Goal: Task Accomplishment & Management: Use online tool/utility

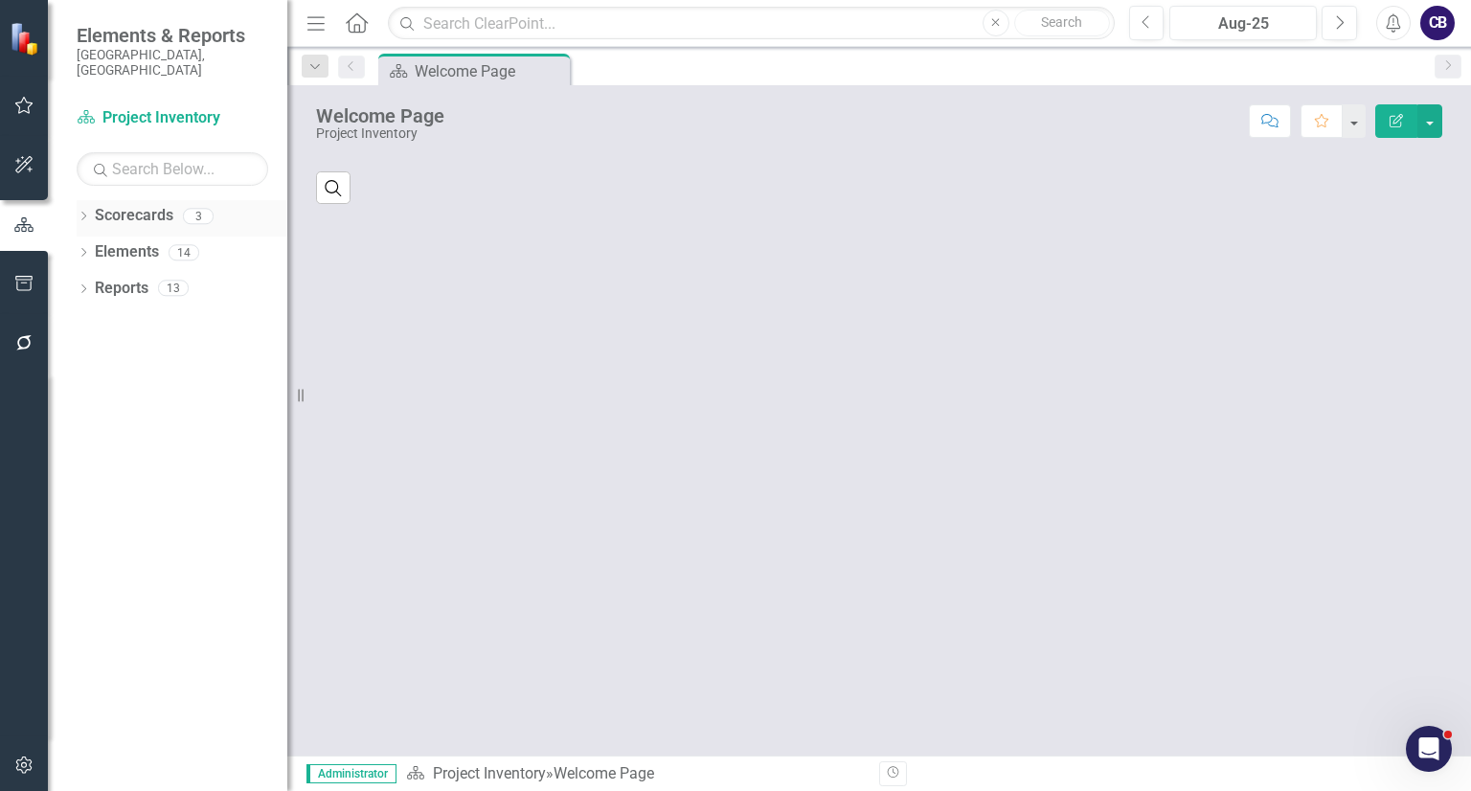
click at [80, 213] on icon "Dropdown" at bounding box center [83, 218] width 13 height 11
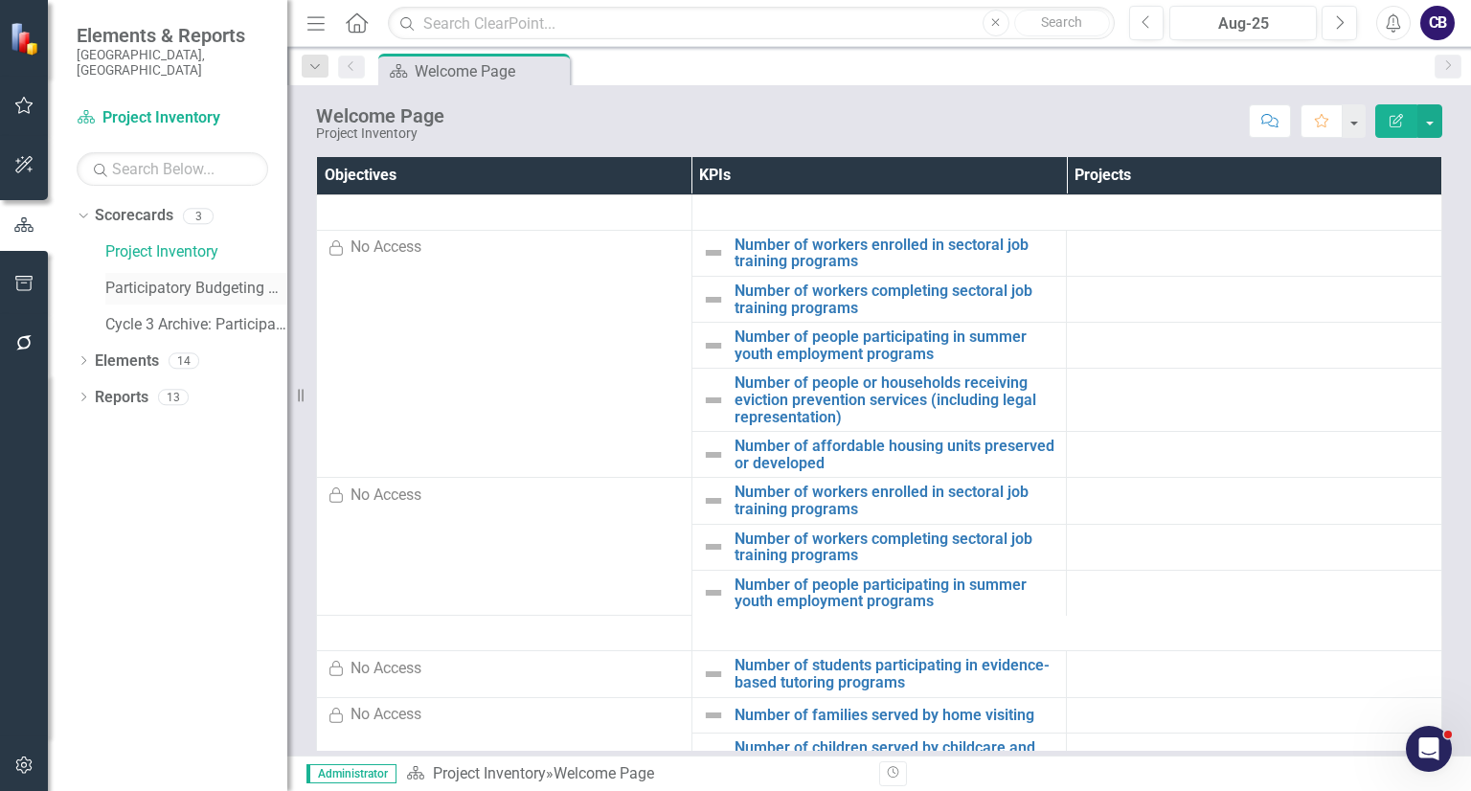
click at [108, 278] on link "Participatory Budgeting Scoring" at bounding box center [196, 289] width 182 height 22
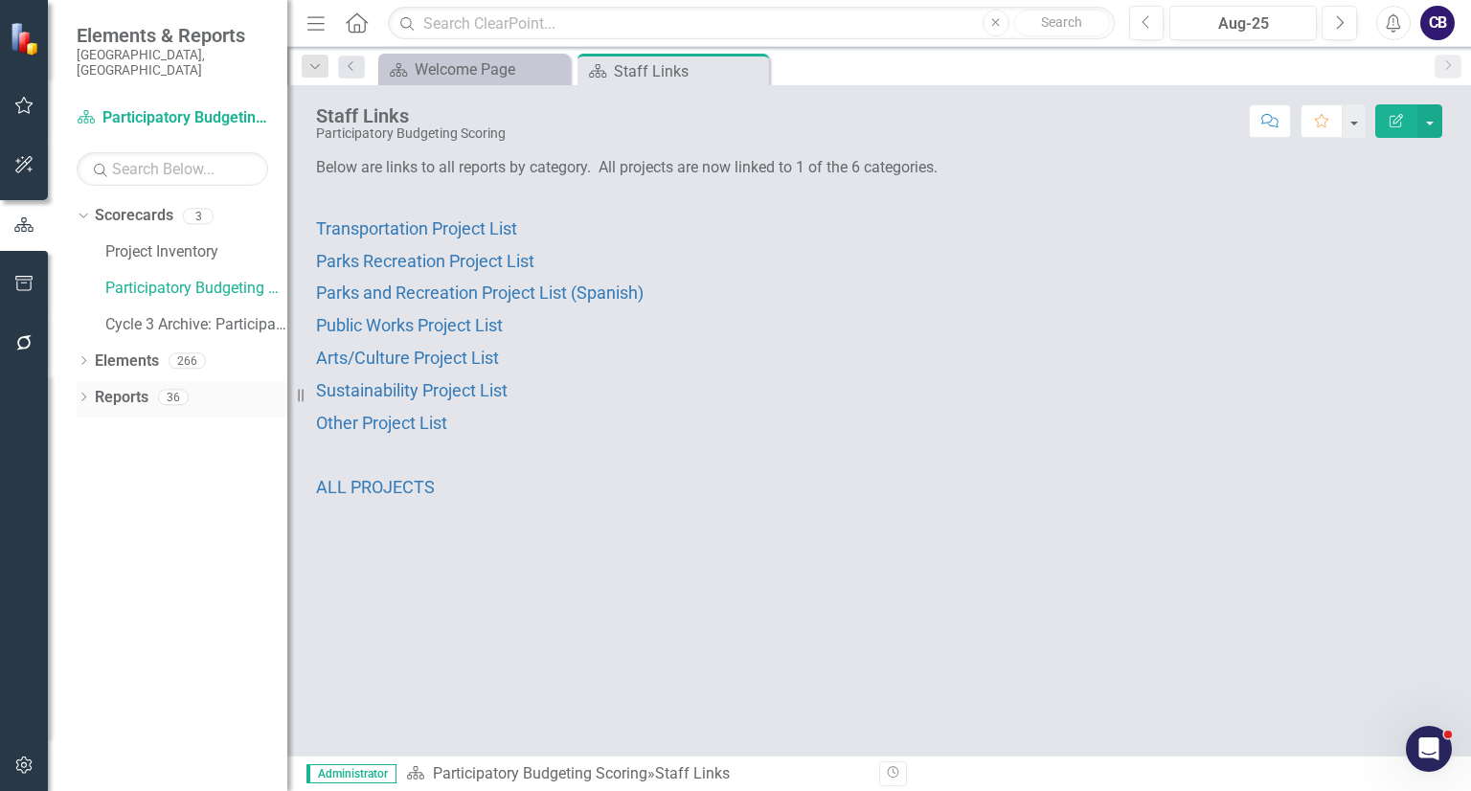
click at [80, 394] on icon "Dropdown" at bounding box center [83, 399] width 13 height 11
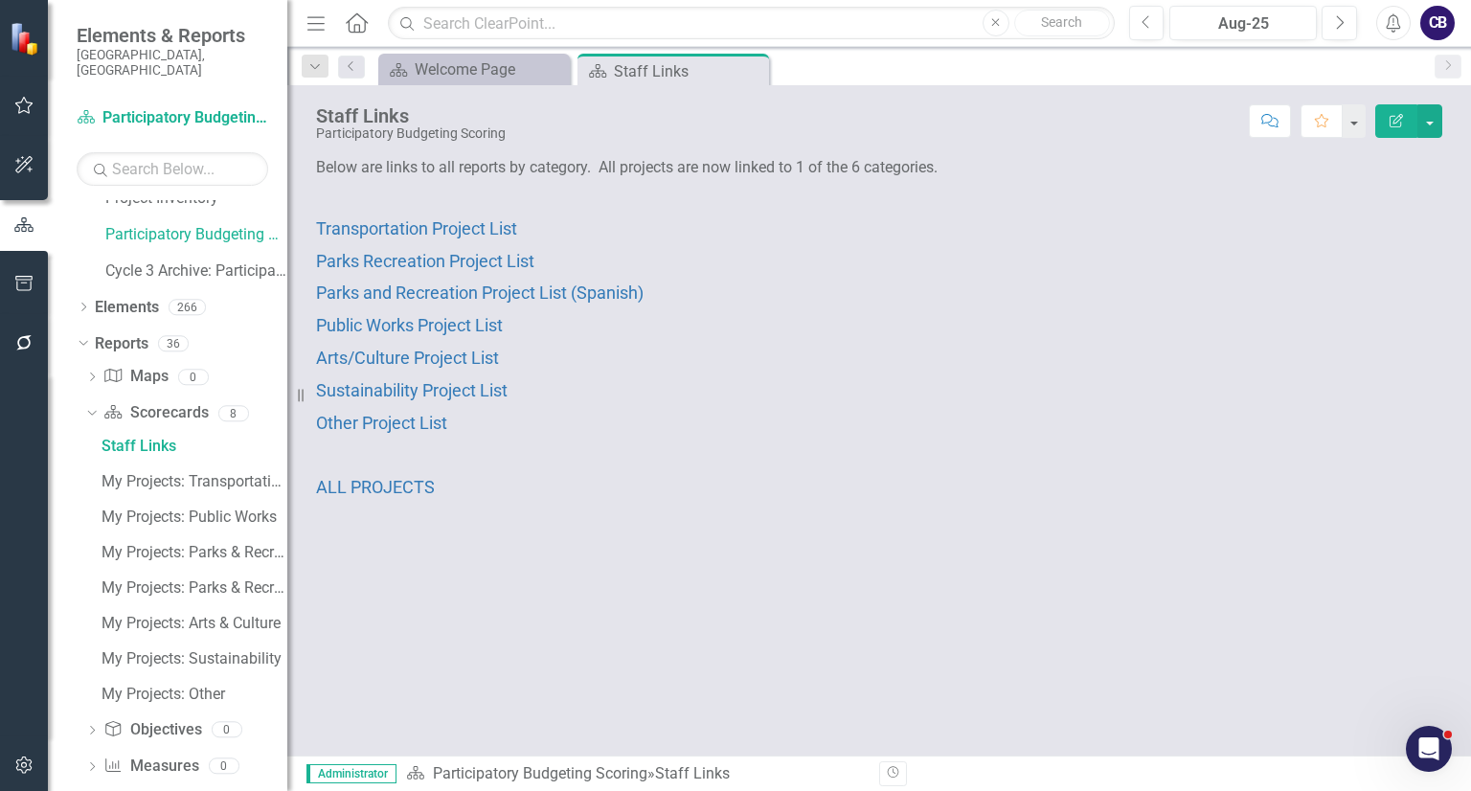
scroll to position [135, 0]
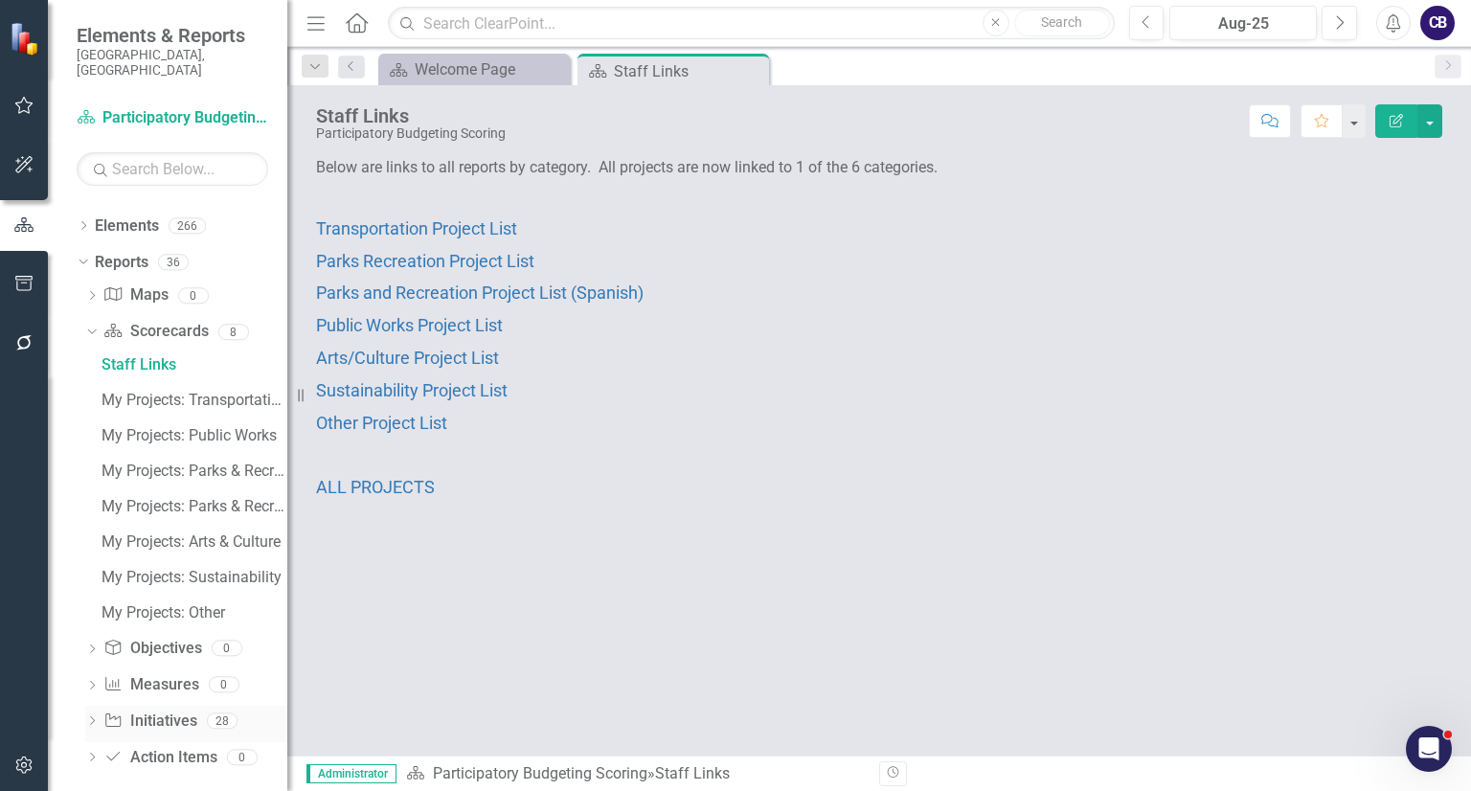
click at [85, 716] on div "Dropdown" at bounding box center [91, 724] width 13 height 16
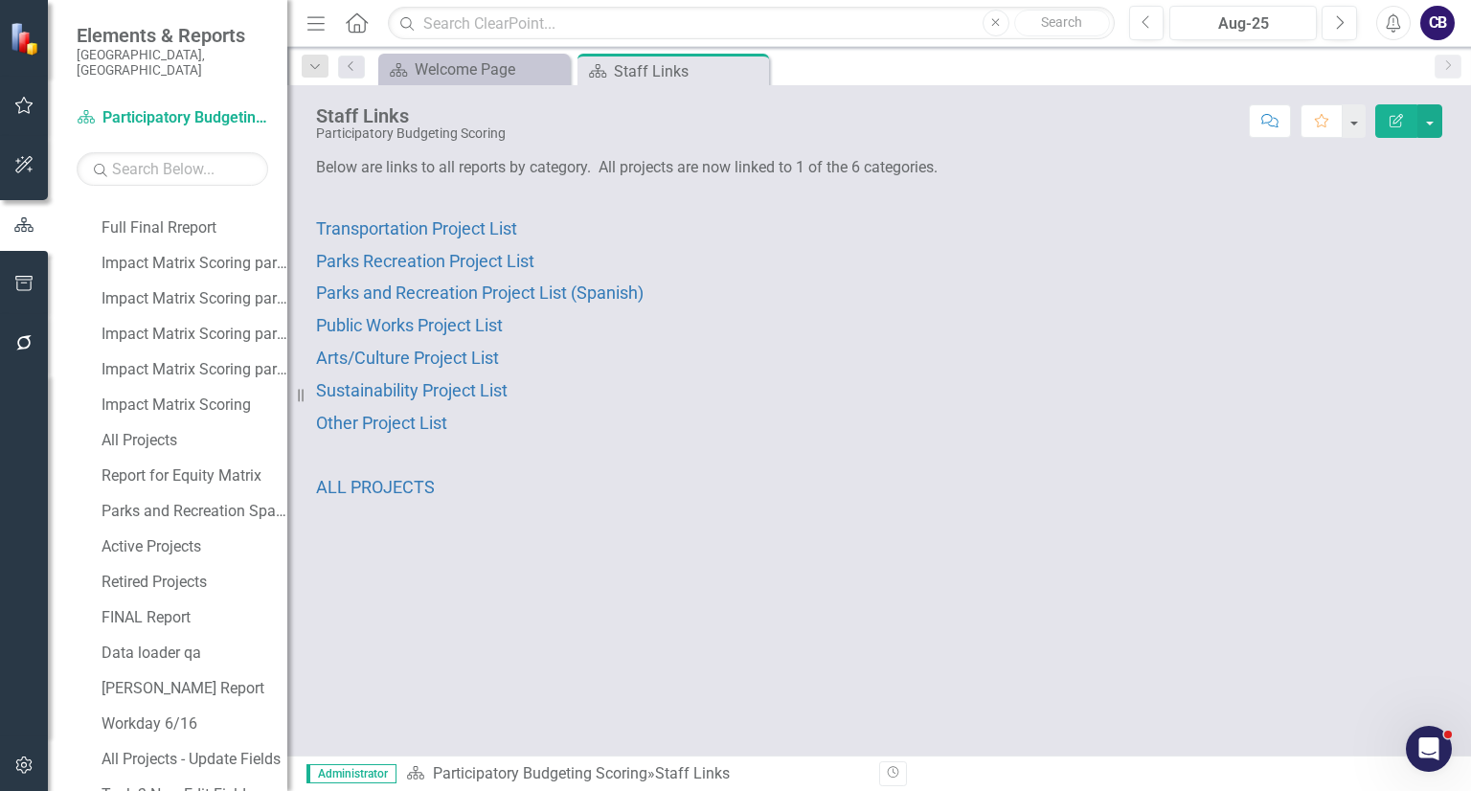
scroll to position [844, 0]
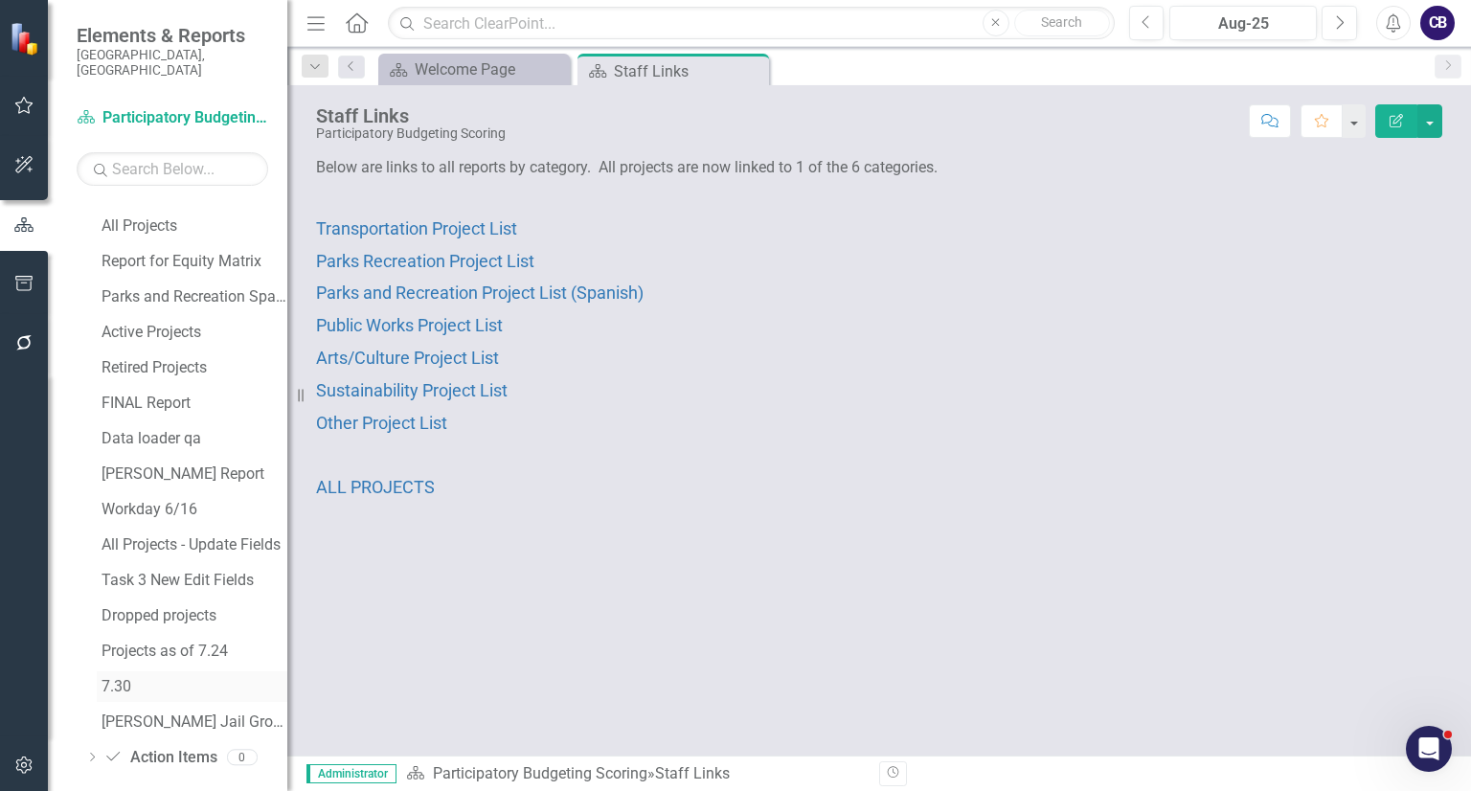
click at [130, 680] on link "7.30" at bounding box center [192, 686] width 191 height 31
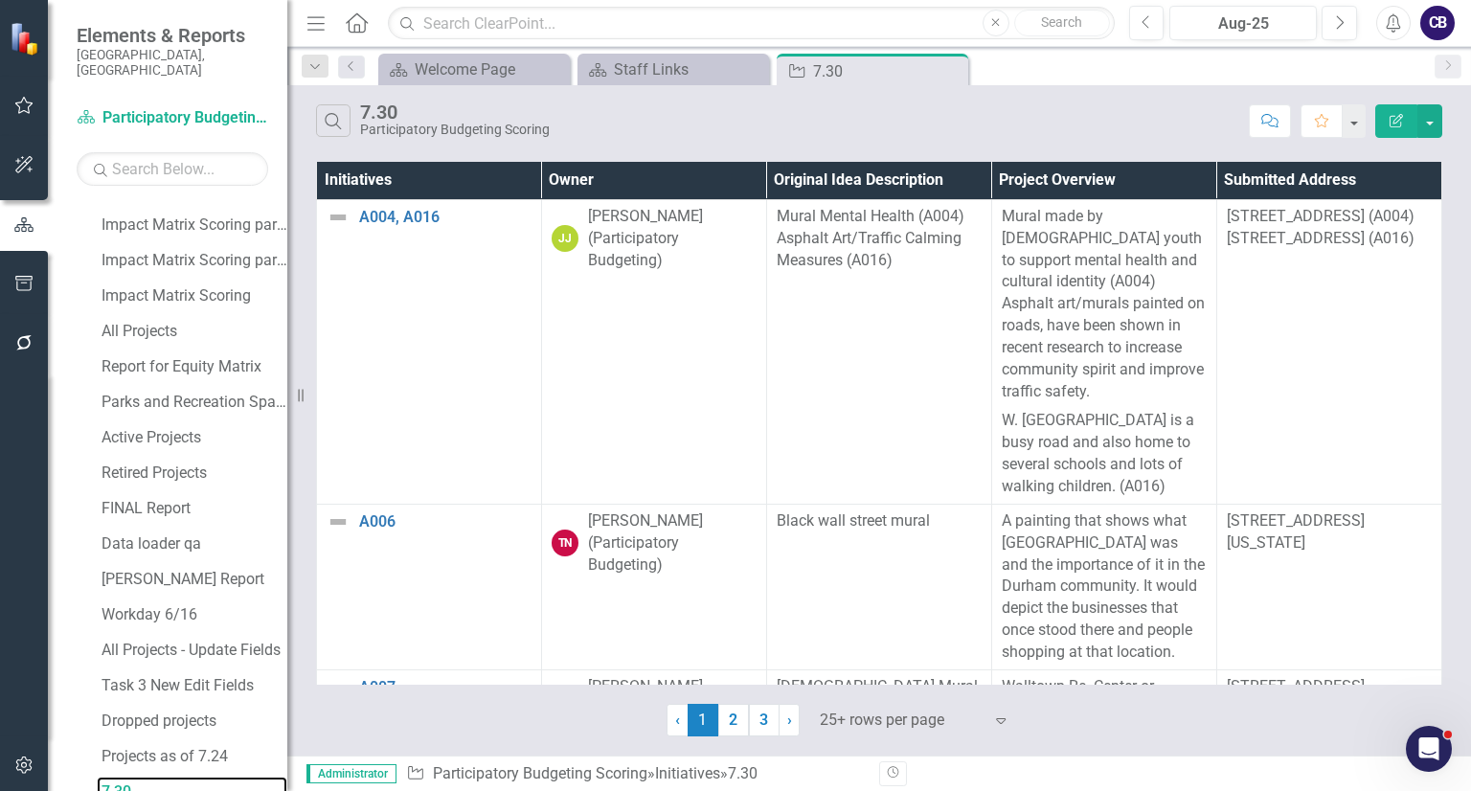
scroll to position [844, 0]
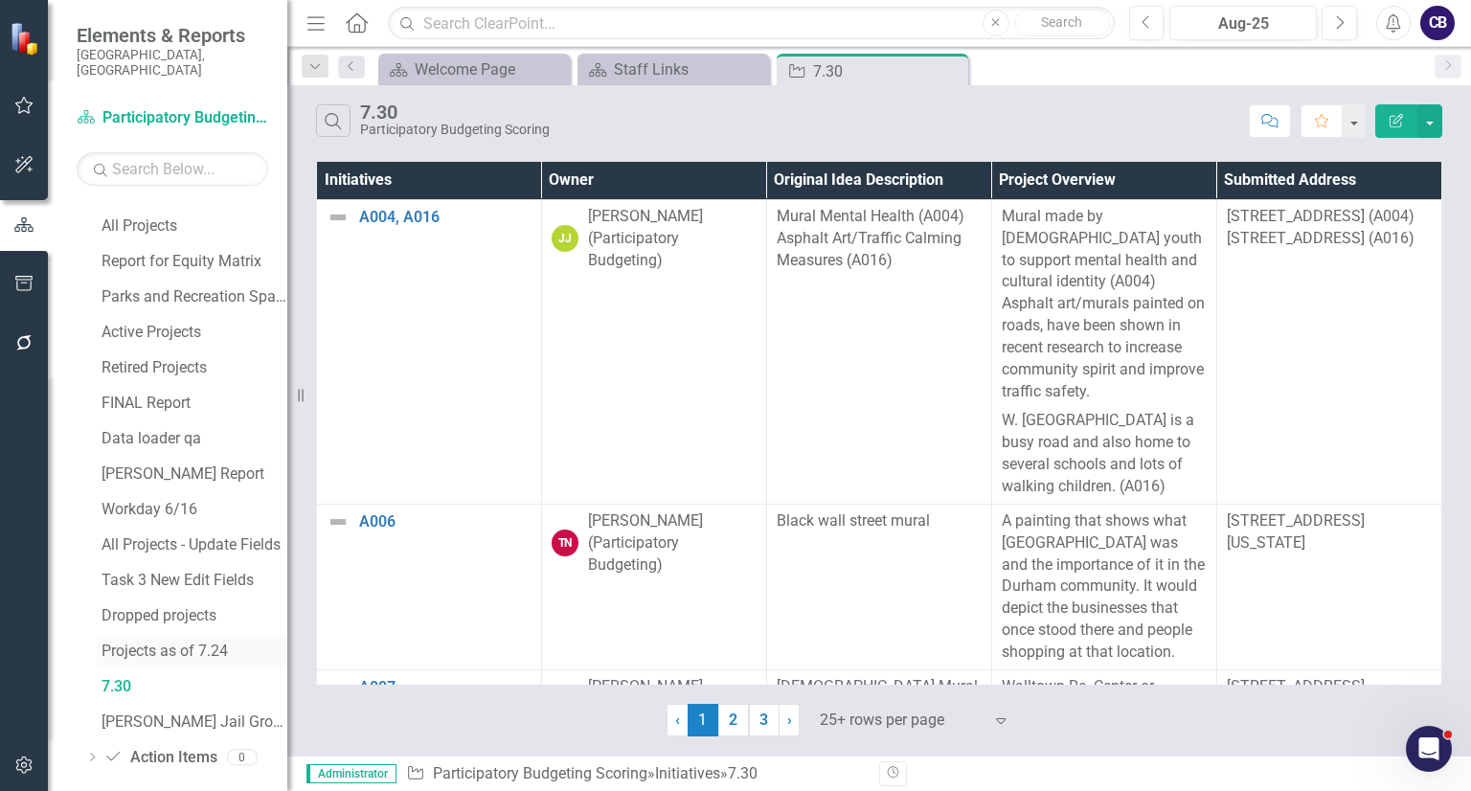
click at [143, 643] on div "Projects as of 7.24" at bounding box center [195, 651] width 186 height 17
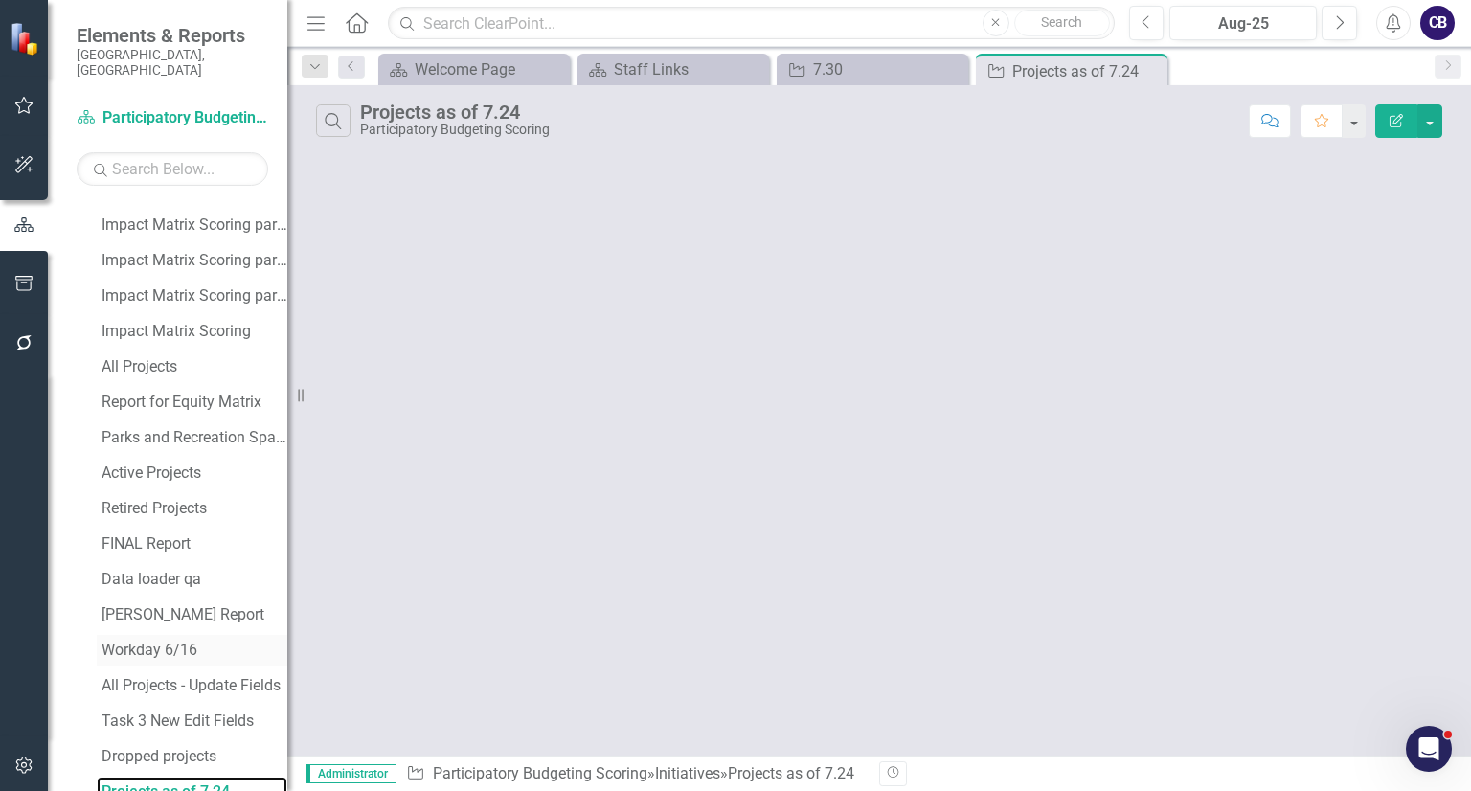
scroll to position [844, 0]
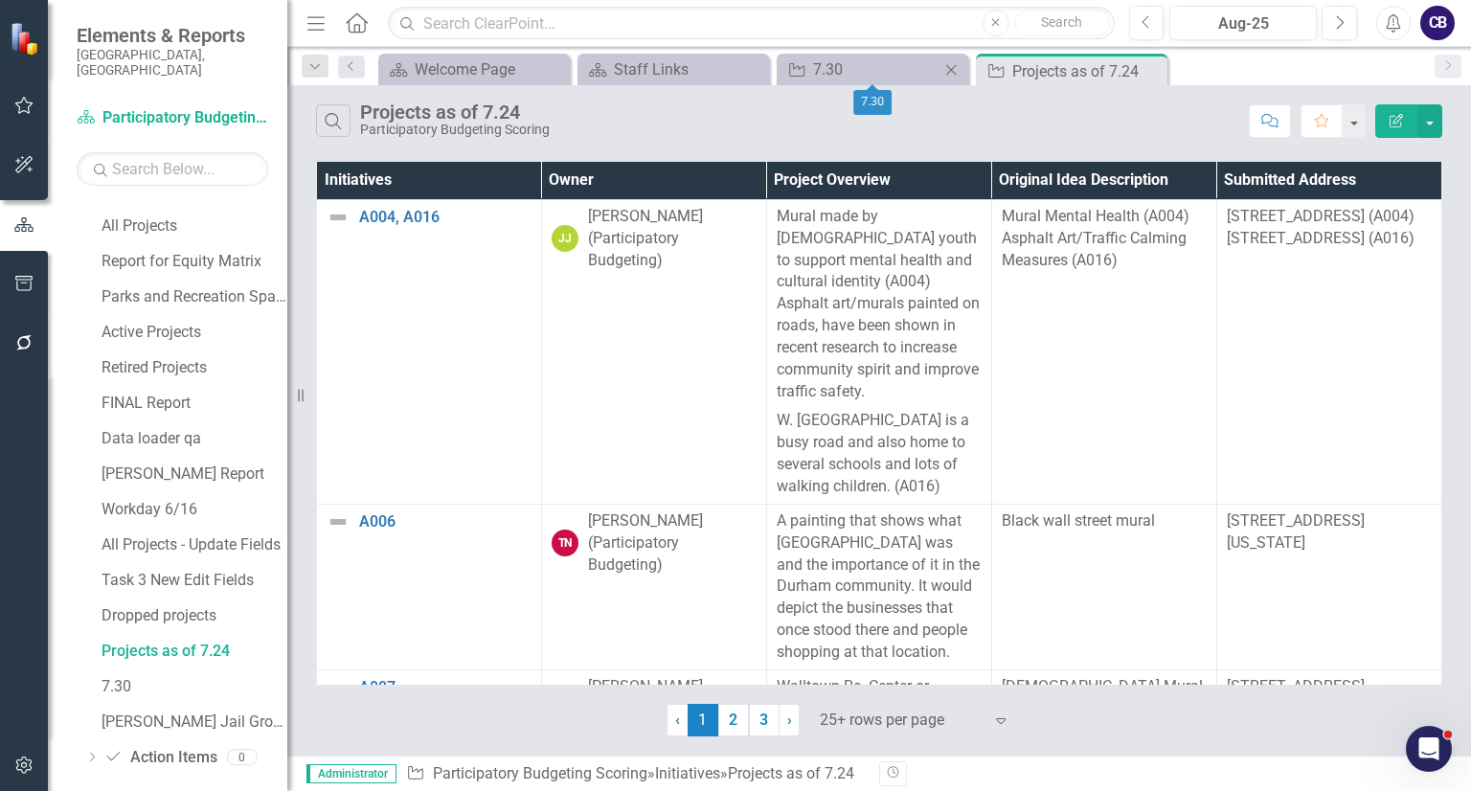
click at [946, 74] on icon at bounding box center [951, 69] width 11 height 11
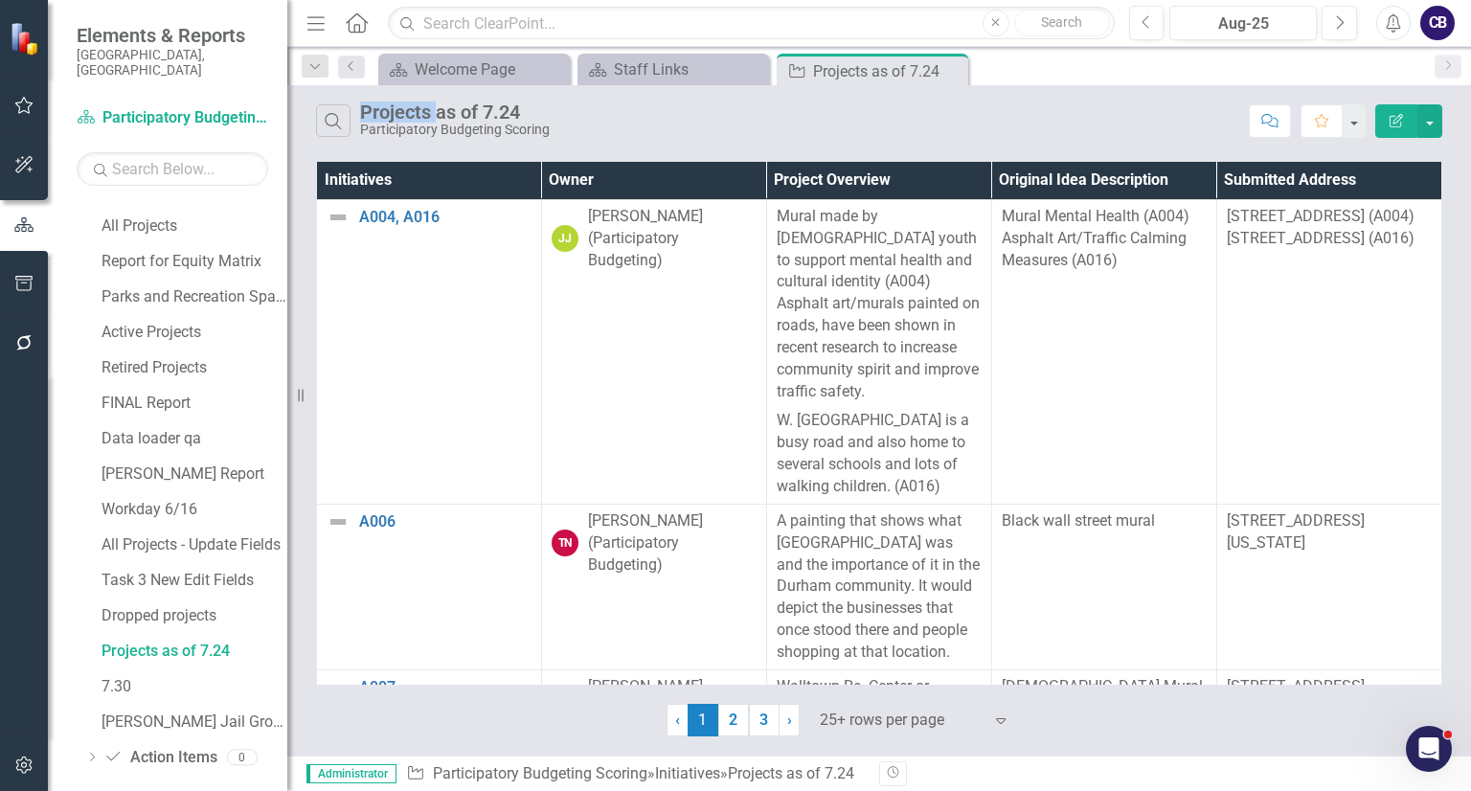
click at [0, 0] on icon at bounding box center [0, 0] width 0 height 0
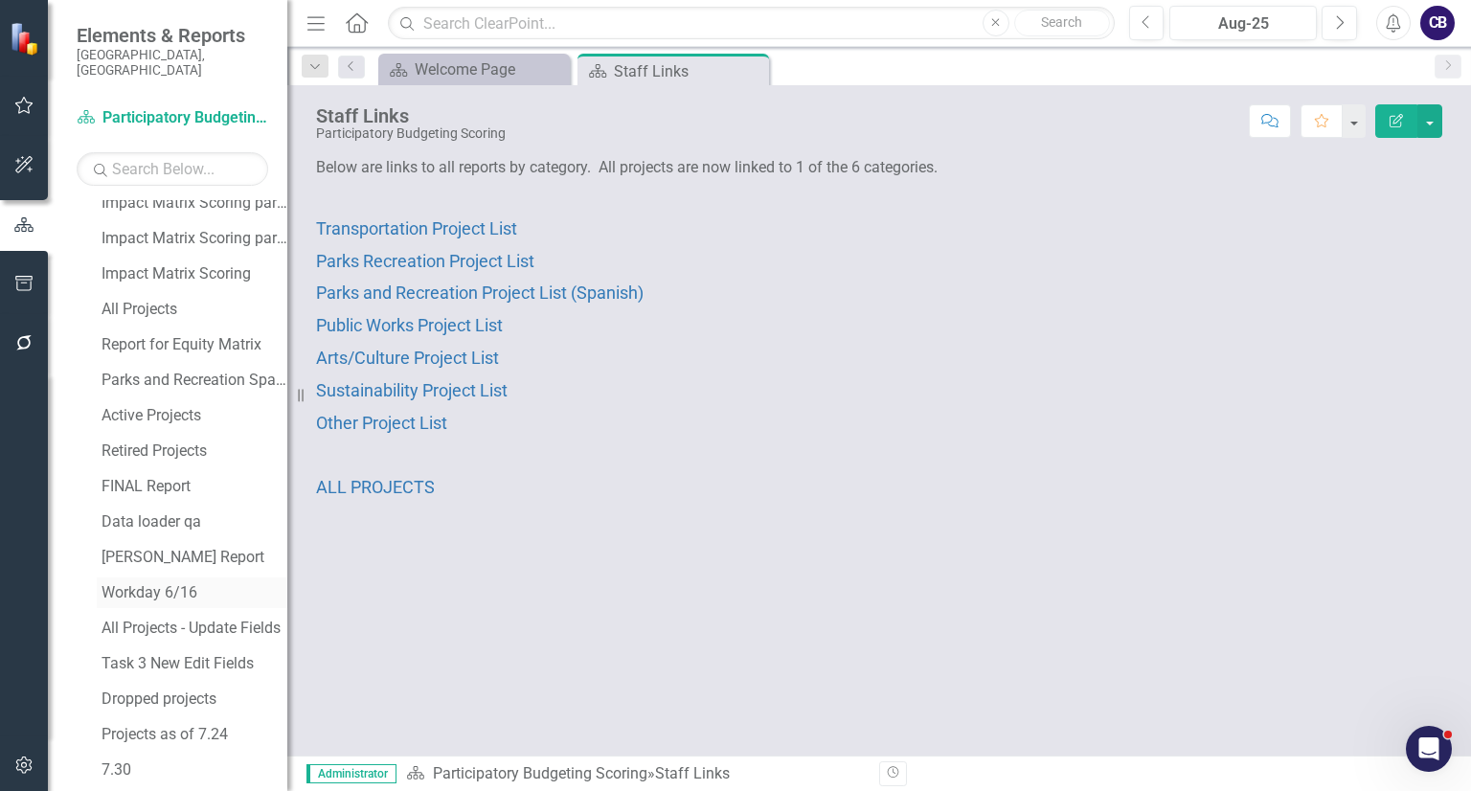
scroll to position [1125, 0]
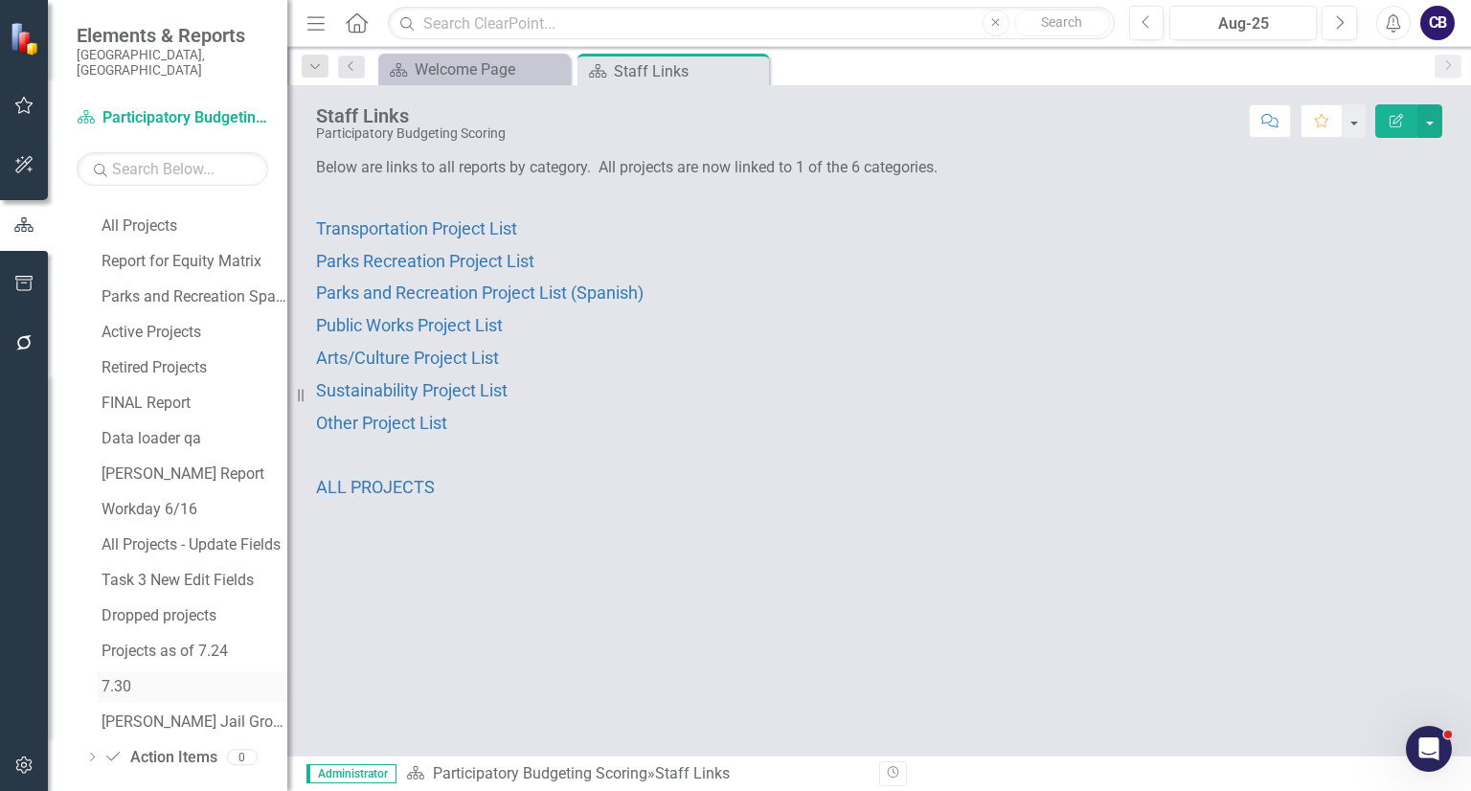
click at [125, 681] on link "7.30" at bounding box center [192, 686] width 191 height 31
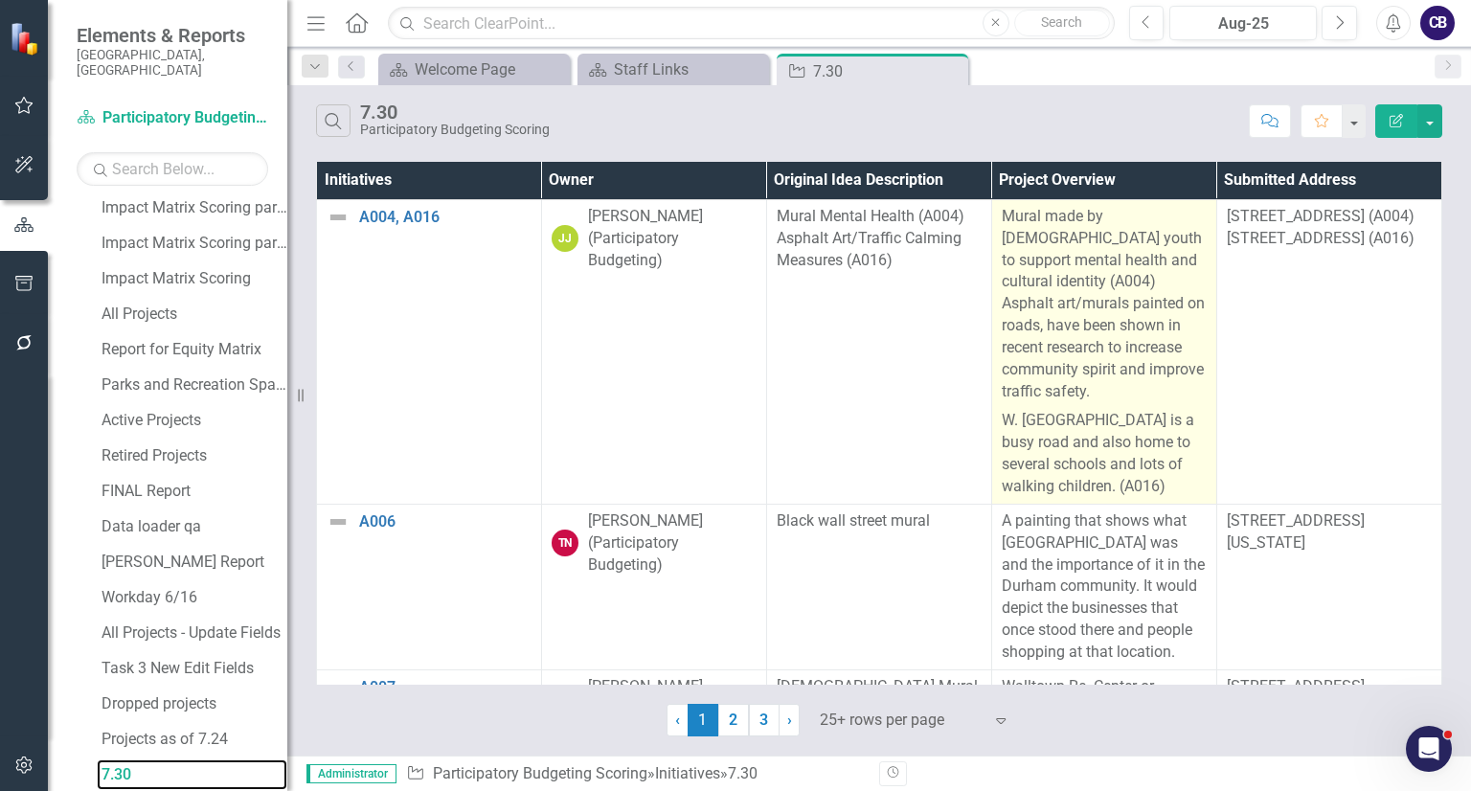
scroll to position [738, 0]
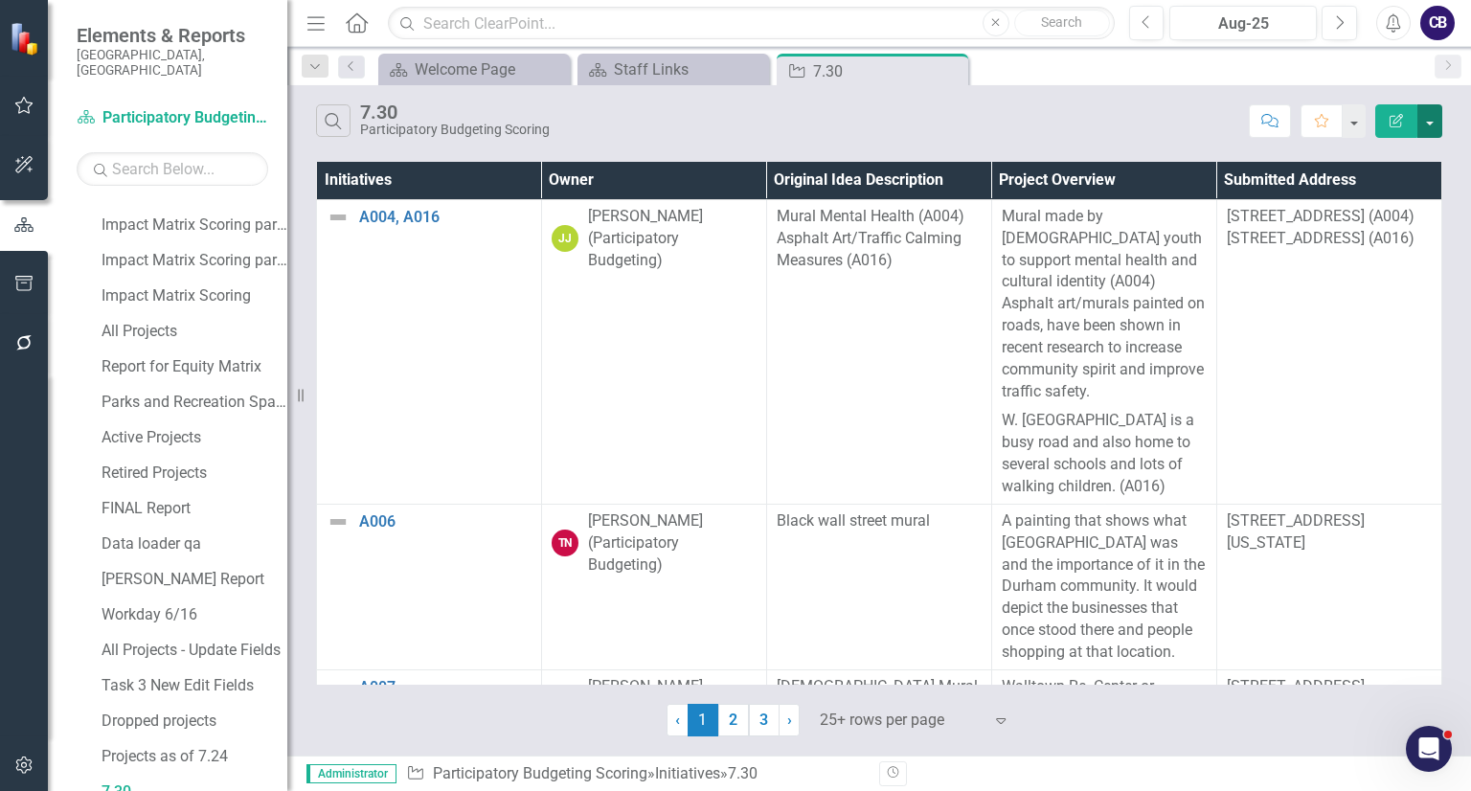
click at [1428, 116] on button "button" at bounding box center [1430, 121] width 25 height 34
click at [1400, 143] on link "Edit Report Edit Report" at bounding box center [1365, 155] width 151 height 35
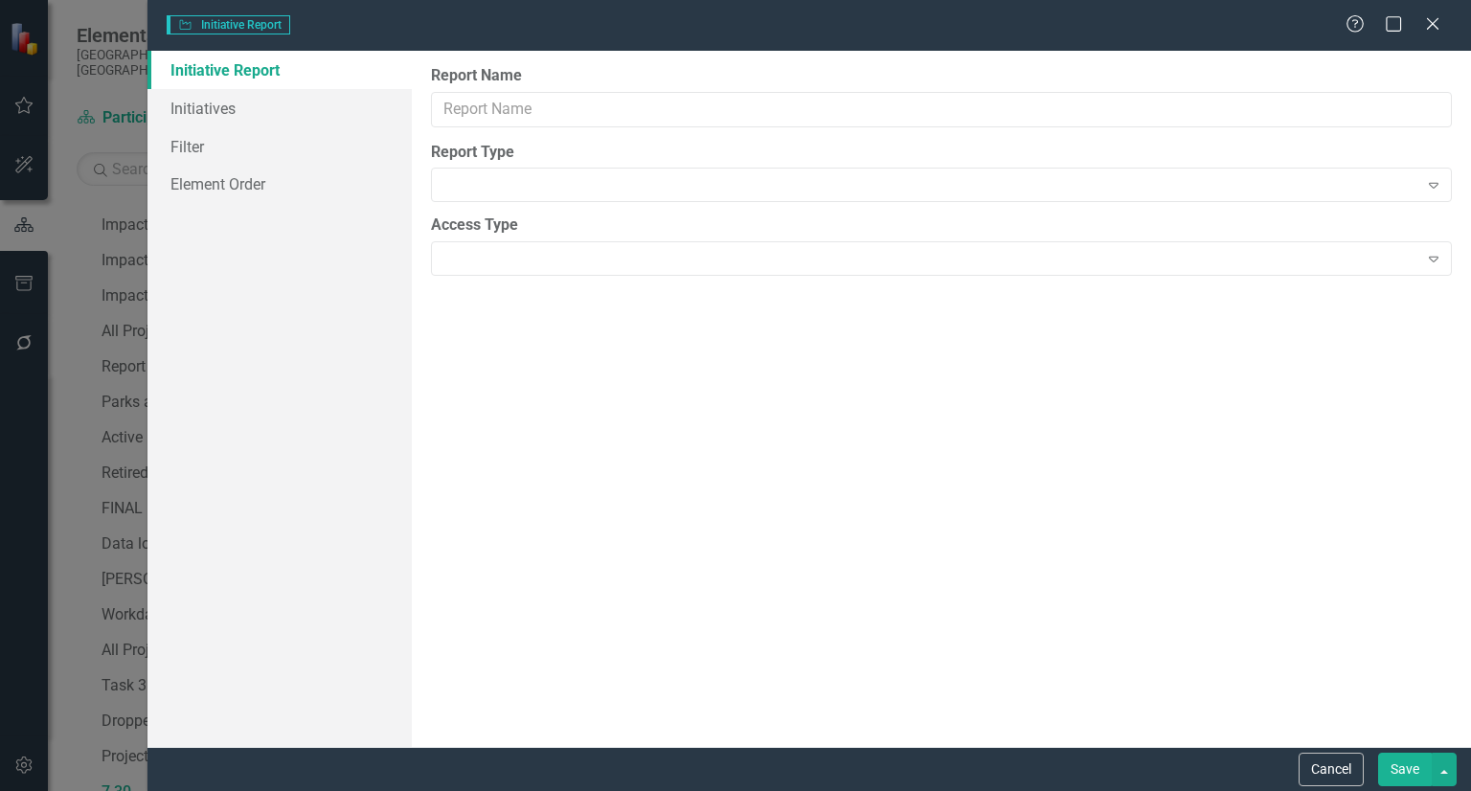
type input "7.30"
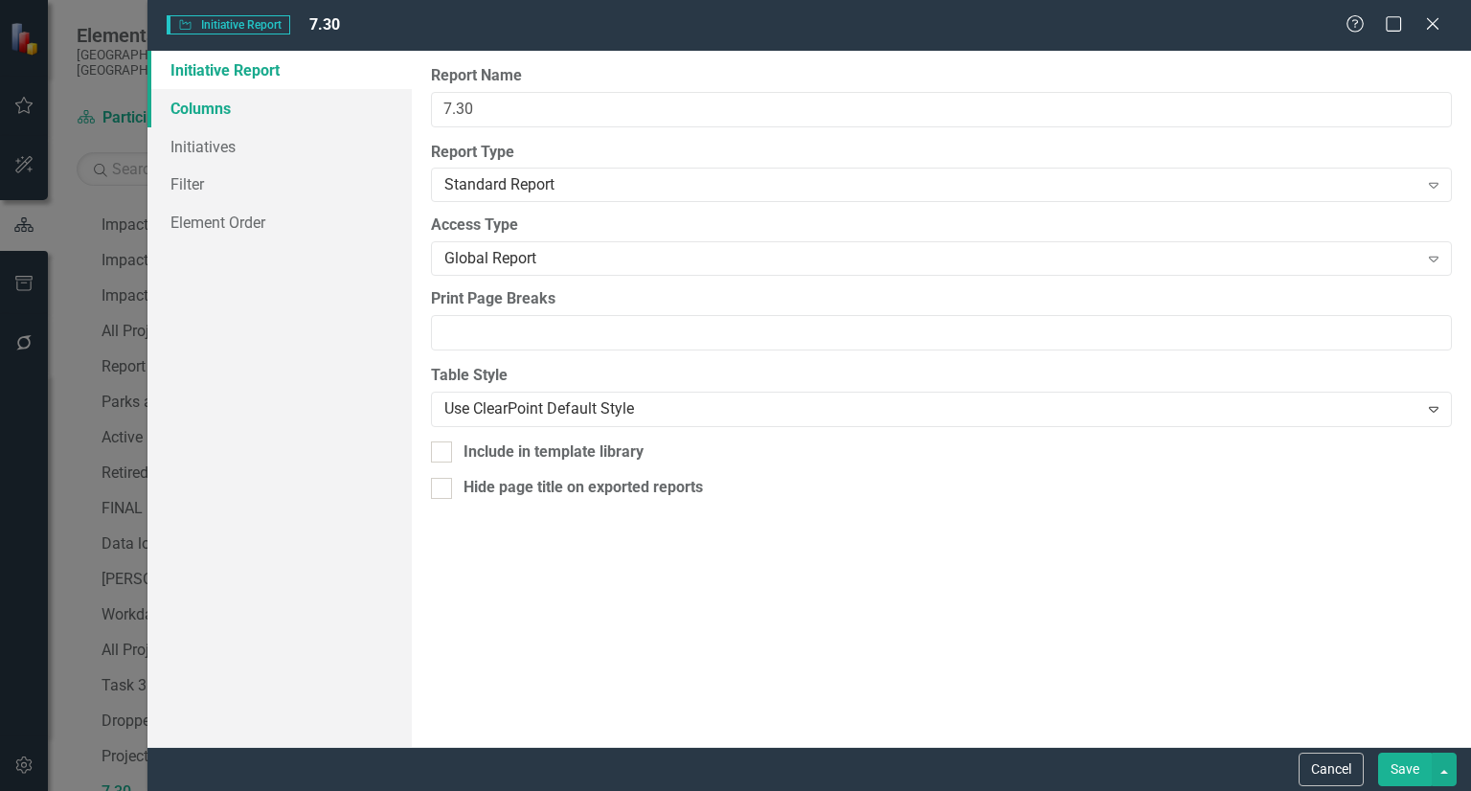
click at [207, 120] on link "Columns" at bounding box center [280, 108] width 264 height 38
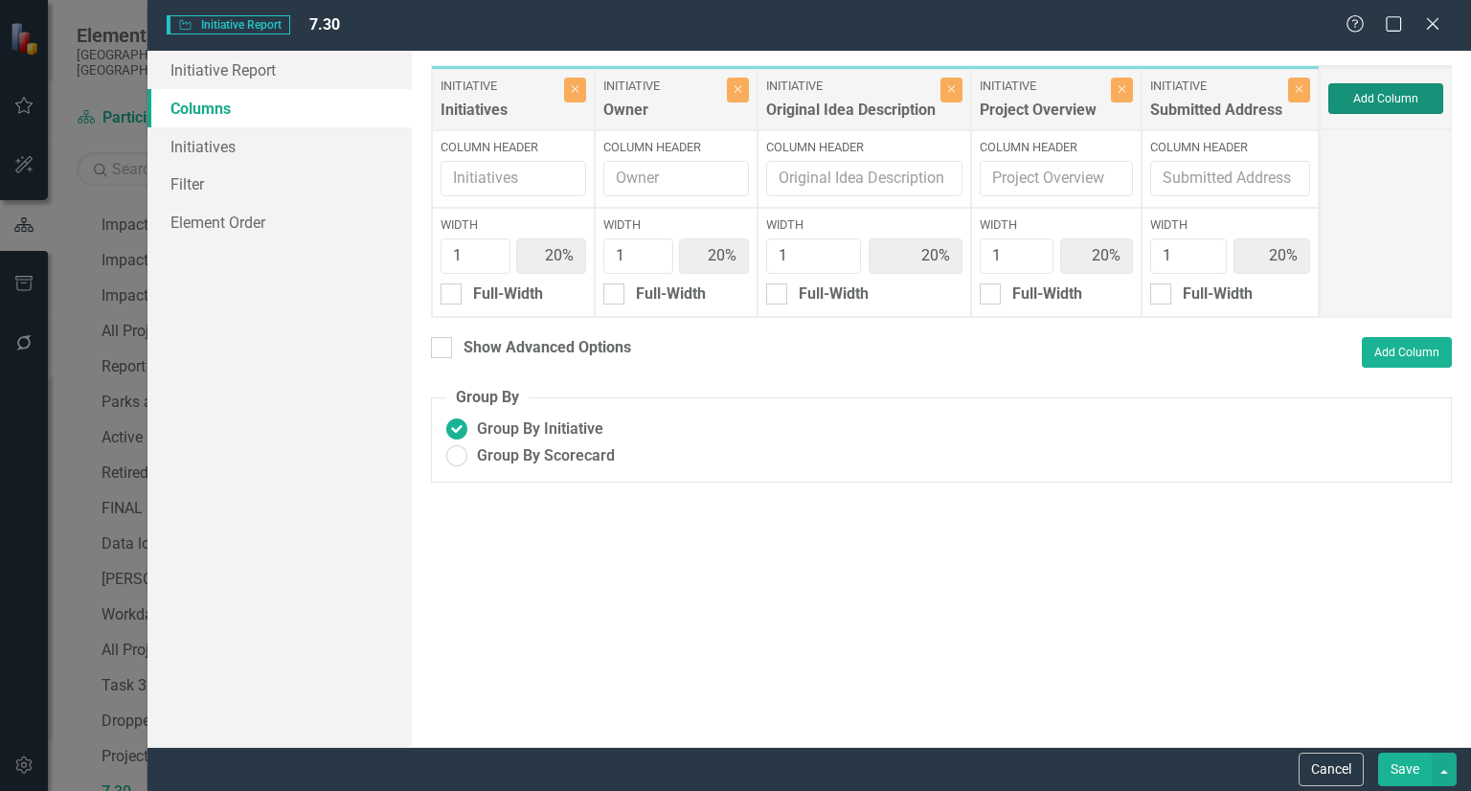
click at [1391, 105] on button "Add Column" at bounding box center [1386, 98] width 115 height 31
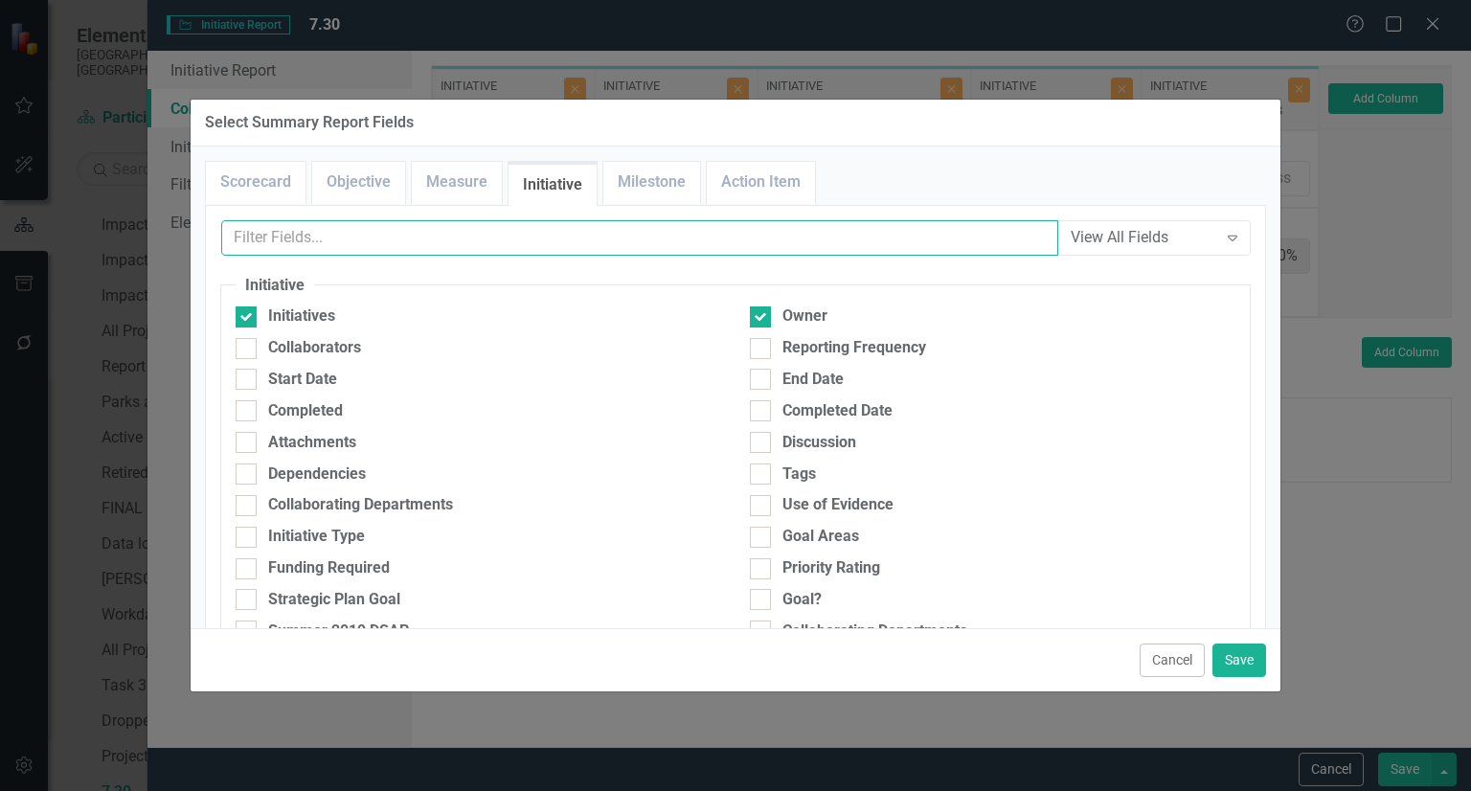
click at [387, 227] on input "text" at bounding box center [639, 237] width 837 height 35
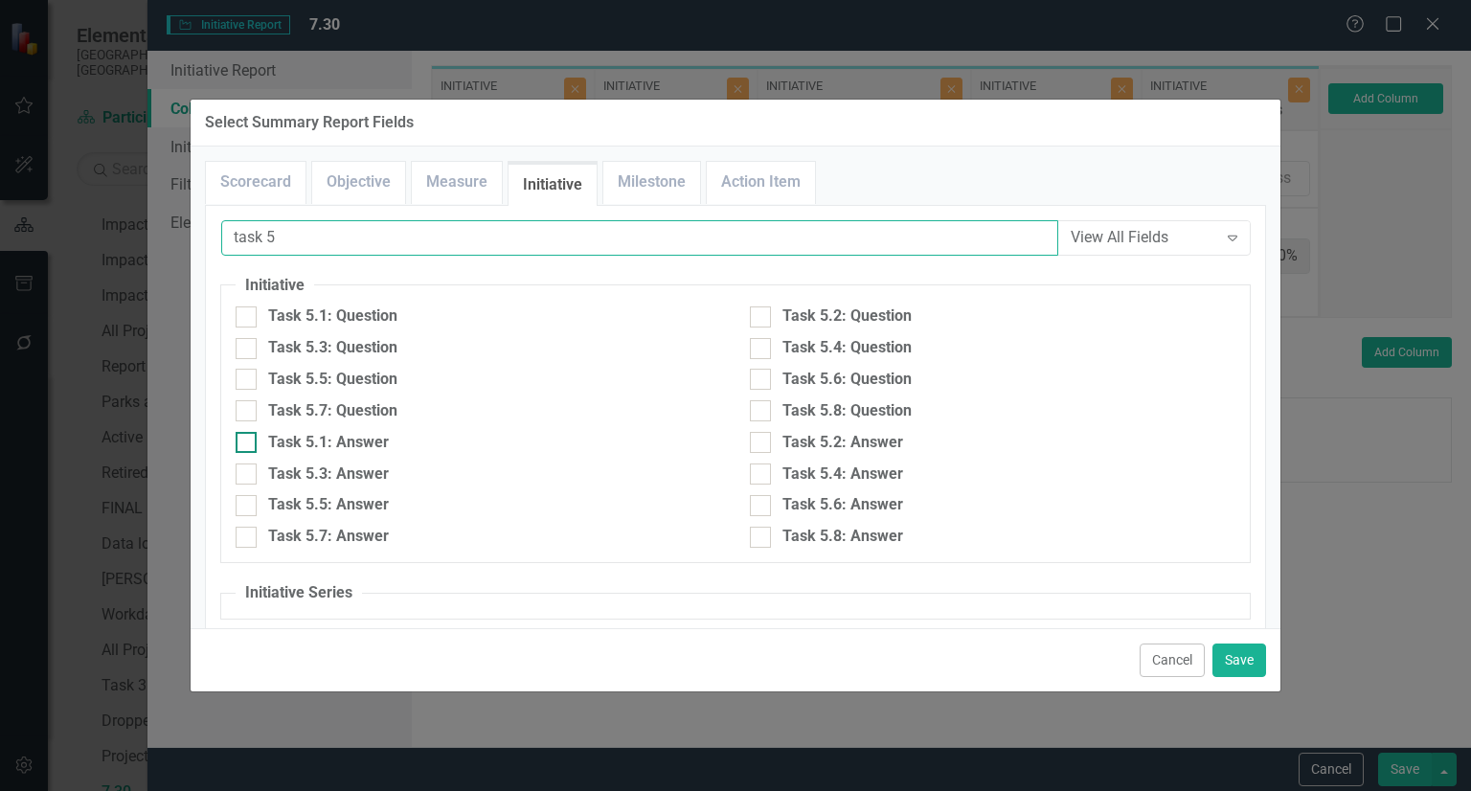
type input "task 5"
click at [360, 438] on div "Task 5.1: Answer" at bounding box center [328, 443] width 121 height 22
click at [248, 438] on input "Task 5.1: Answer" at bounding box center [242, 438] width 12 height 12
checkbox input "true"
click at [903, 451] on div "Task 5.2: Answer" at bounding box center [993, 443] width 486 height 22
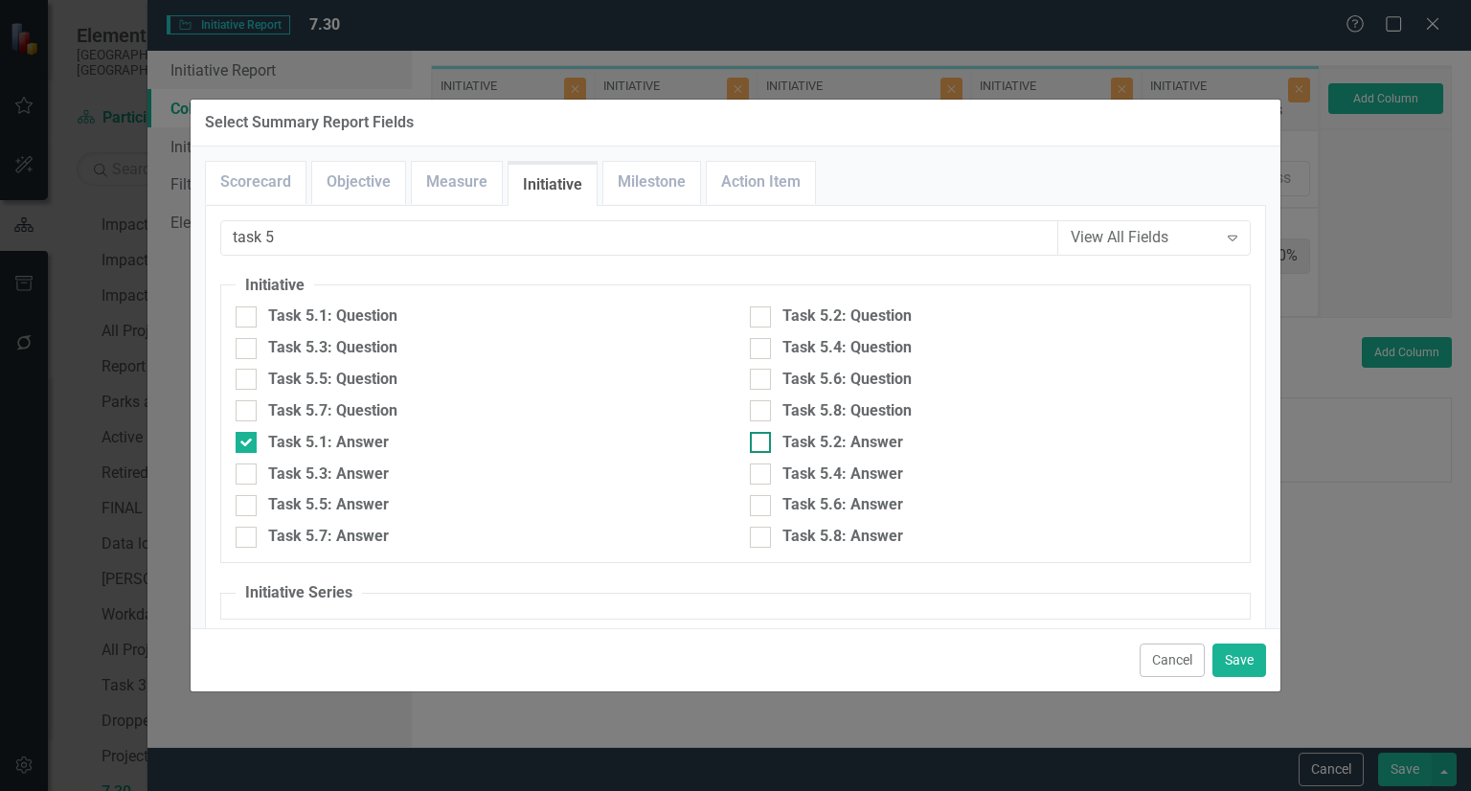
click at [762, 444] on input "Task 5.2: Answer" at bounding box center [756, 438] width 12 height 12
checkbox input "true"
click at [348, 468] on div "Task 5.3: Answer" at bounding box center [328, 475] width 121 height 22
click at [248, 468] on input "Task 5.3: Answer" at bounding box center [242, 470] width 12 height 12
checkbox input "true"
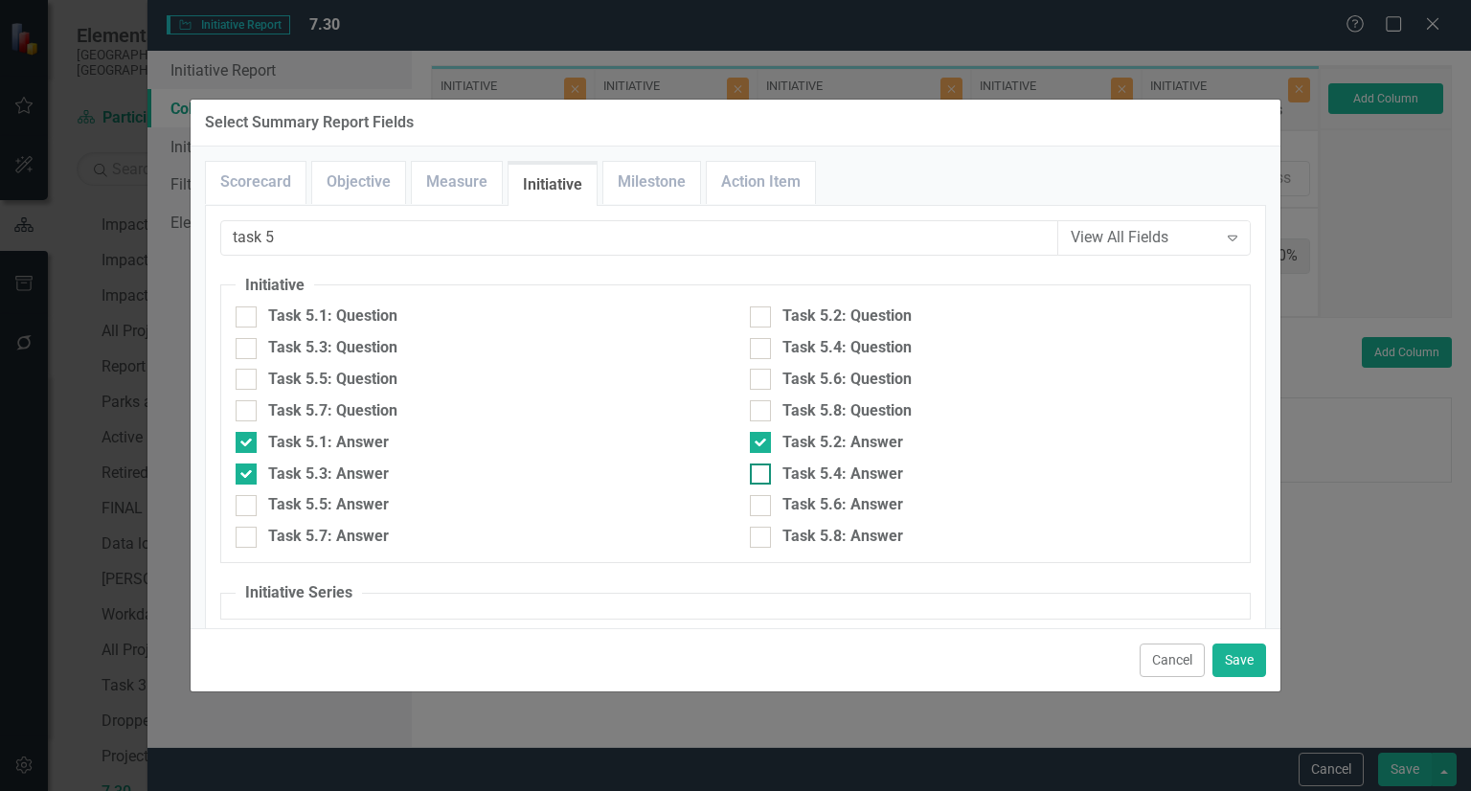
click at [861, 482] on div "Task 5.4: Answer" at bounding box center [843, 475] width 121 height 22
click at [762, 476] on input "Task 5.4: Answer" at bounding box center [756, 470] width 12 height 12
checkbox input "true"
click at [418, 512] on div "Task 5.5: Answer" at bounding box center [479, 505] width 486 height 22
click at [248, 508] on input "Task 5.5: Answer" at bounding box center [242, 501] width 12 height 12
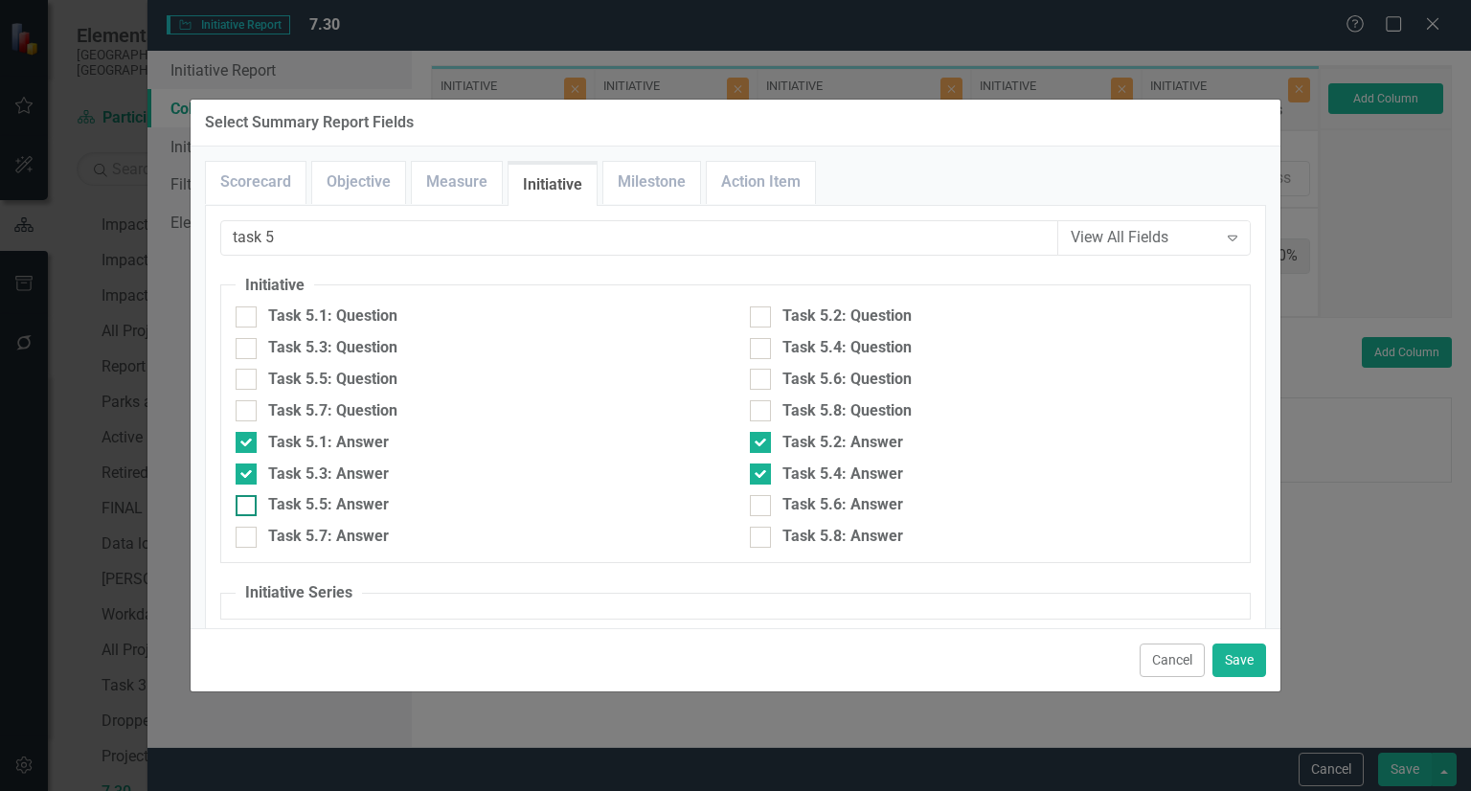
checkbox input "true"
click at [791, 500] on div "Task 5.6: Answer" at bounding box center [843, 505] width 121 height 22
click at [762, 500] on input "Task 5.6: Answer" at bounding box center [756, 501] width 12 height 12
checkbox input "true"
click at [356, 544] on div "Task 5.7: Answer" at bounding box center [328, 537] width 121 height 22
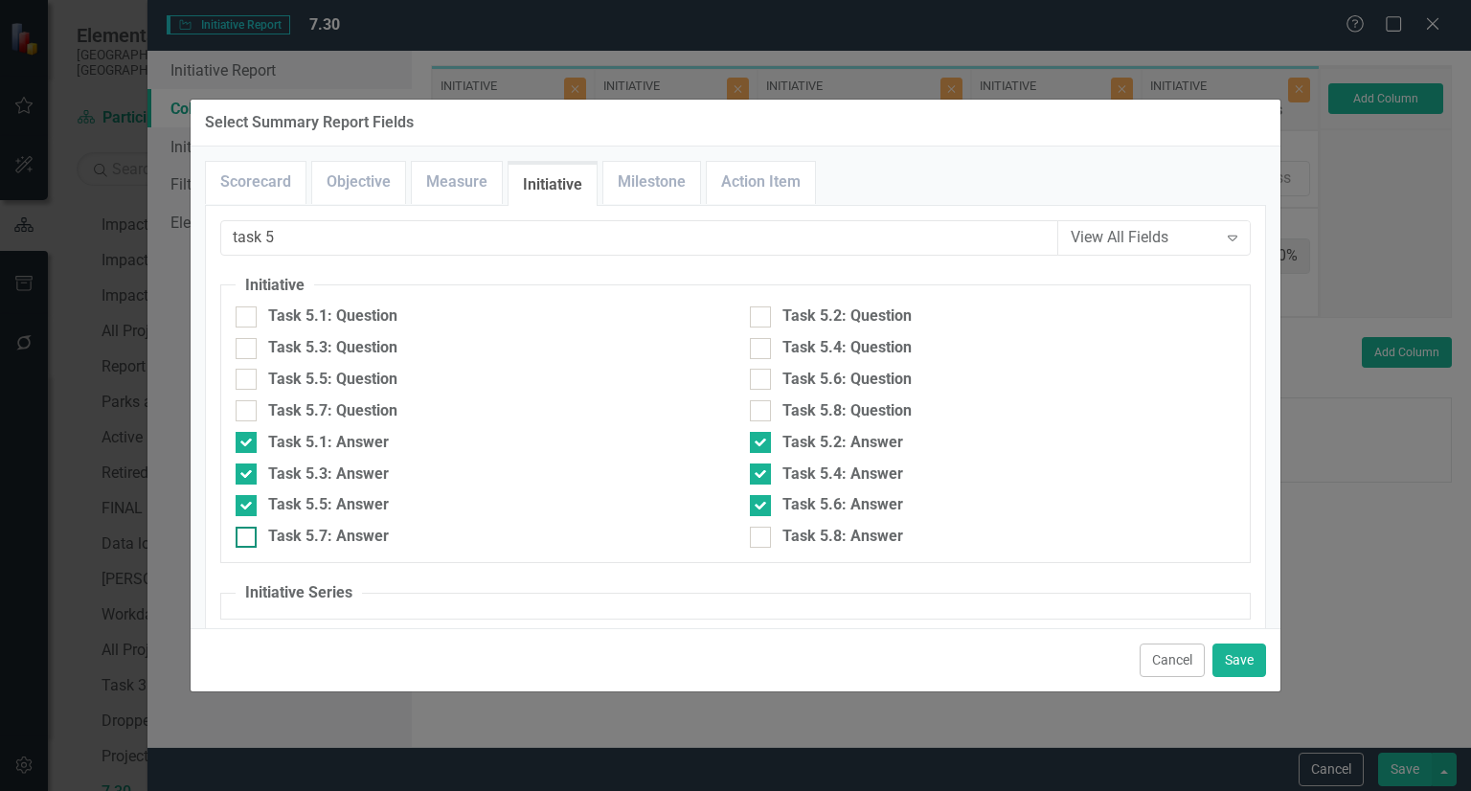
click at [248, 539] on input "Task 5.7: Answer" at bounding box center [242, 533] width 12 height 12
checkbox input "true"
click at [843, 522] on div "Task 5.6: Answer" at bounding box center [993, 510] width 514 height 32
click at [832, 530] on div "Task 5.8: Answer" at bounding box center [843, 537] width 121 height 22
click at [762, 530] on input "Task 5.8: Answer" at bounding box center [756, 533] width 12 height 12
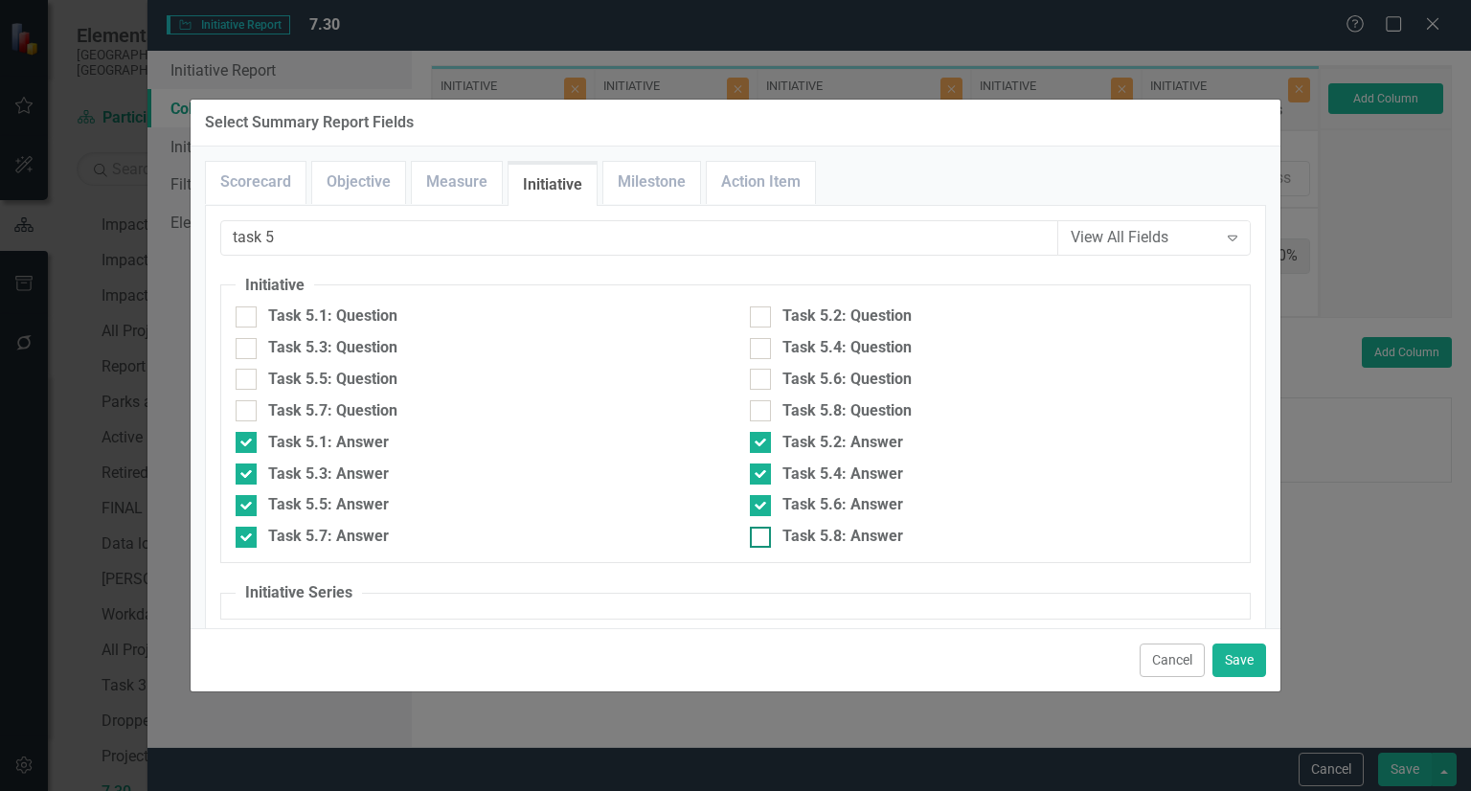
checkbox input "true"
click at [1227, 666] on button "Save" at bounding box center [1240, 661] width 54 height 34
type input "8%"
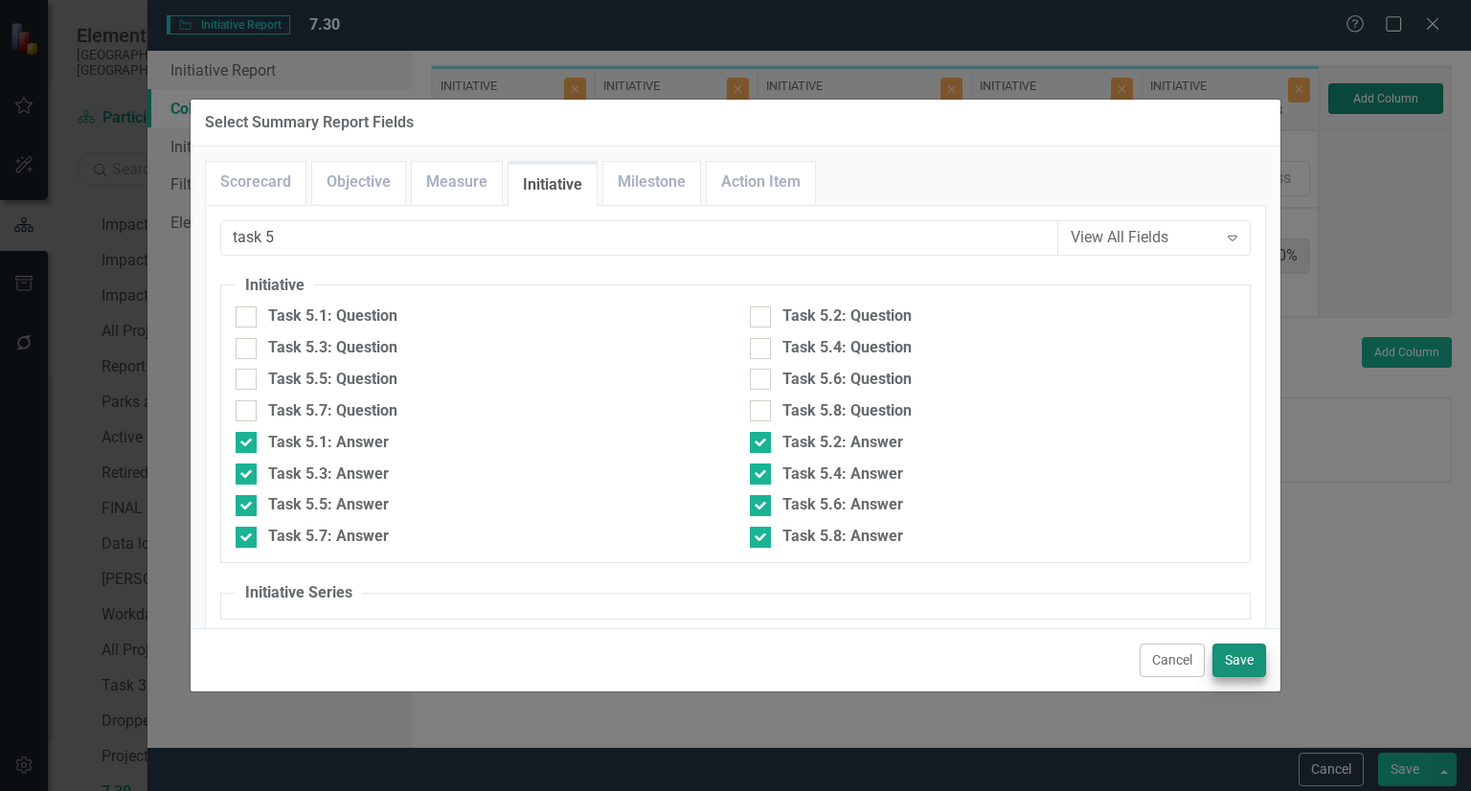
type input "8%"
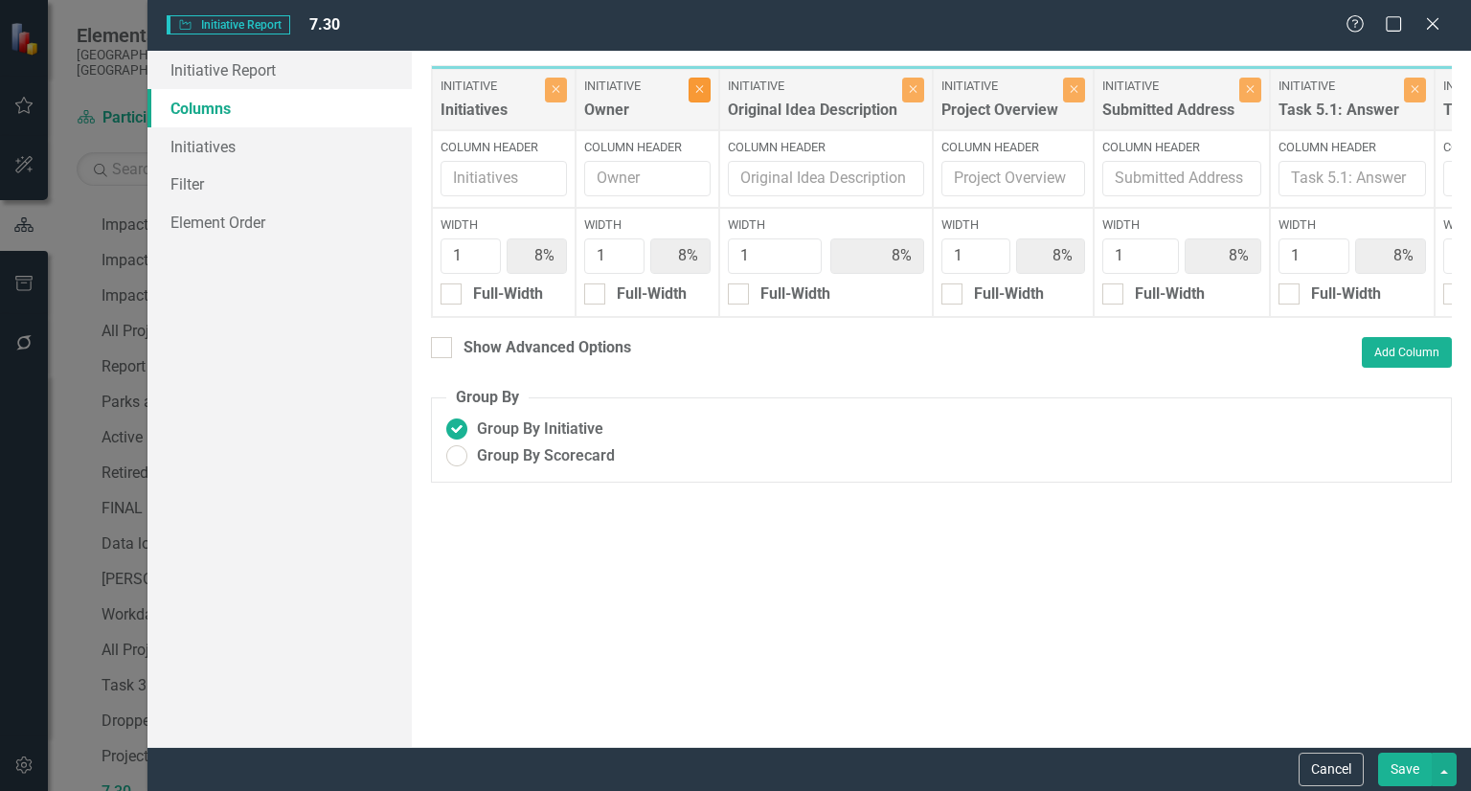
click at [700, 83] on icon "Close" at bounding box center [699, 88] width 9 height 11
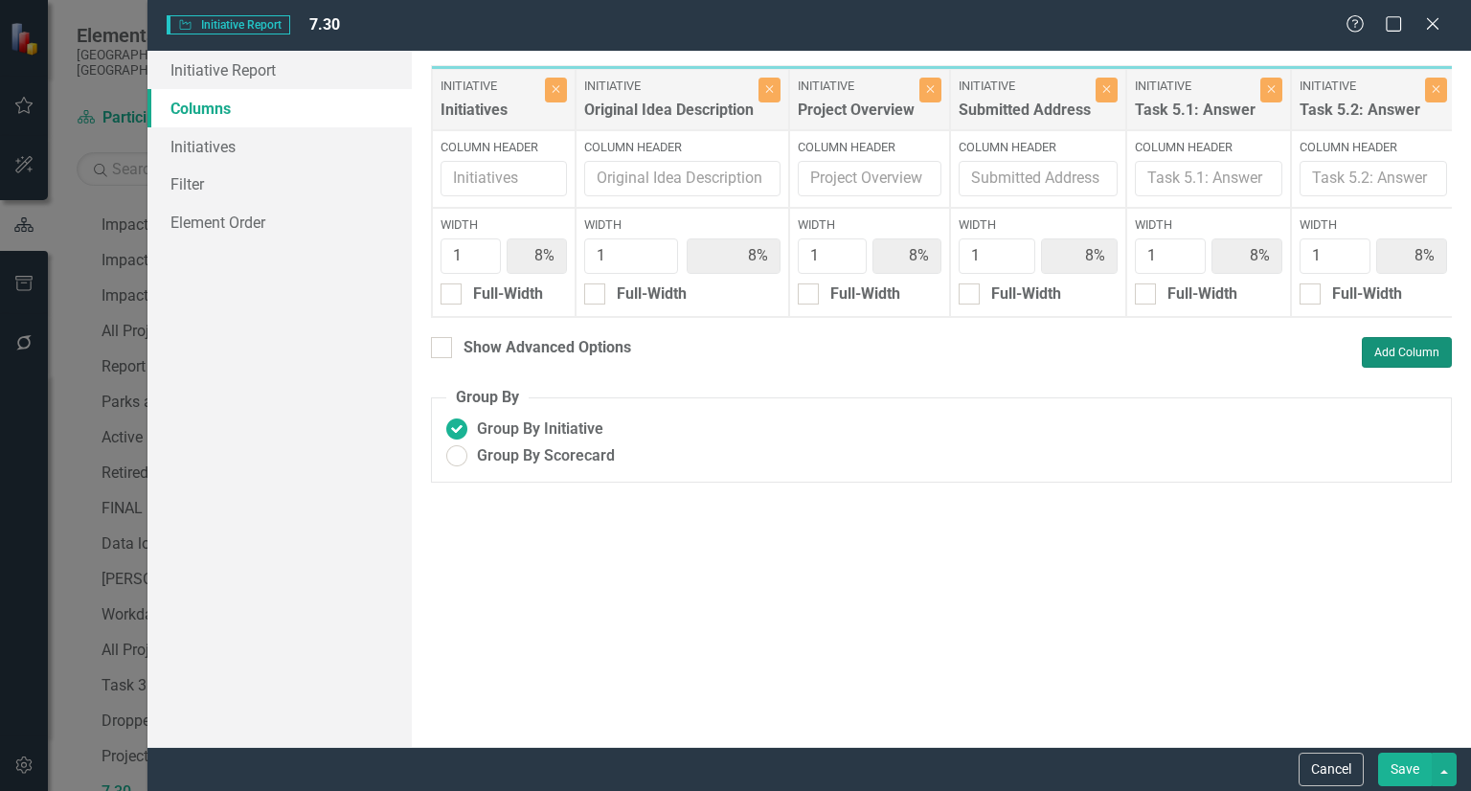
click at [1393, 365] on button "Add Column" at bounding box center [1407, 352] width 90 height 31
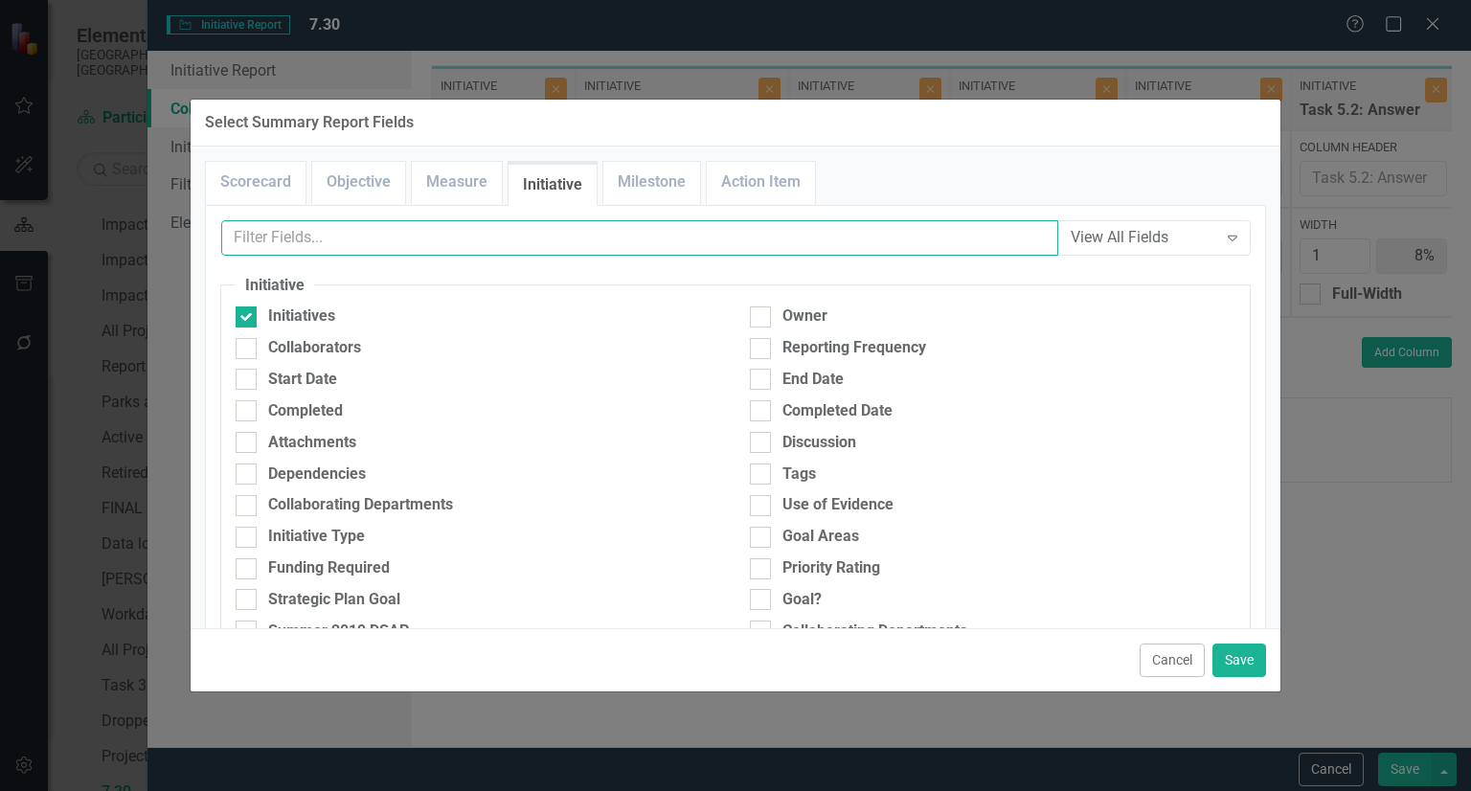
click at [777, 247] on input "text" at bounding box center [639, 237] width 837 height 35
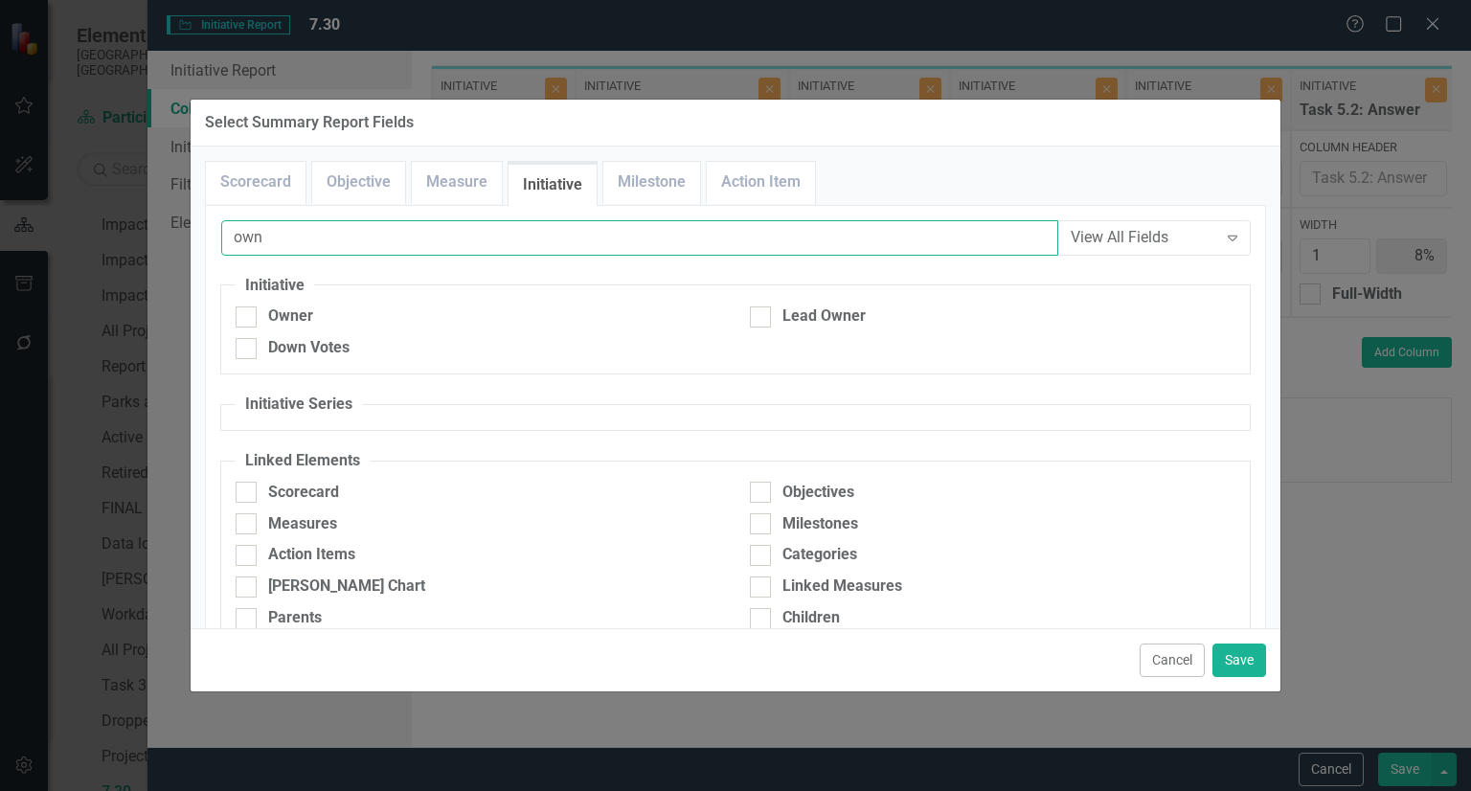
type input "own"
click at [295, 334] on div "Owner" at bounding box center [478, 322] width 514 height 32
click at [274, 313] on div "Owner" at bounding box center [290, 317] width 45 height 22
click at [248, 313] on input "Owner" at bounding box center [242, 313] width 12 height 12
checkbox input "true"
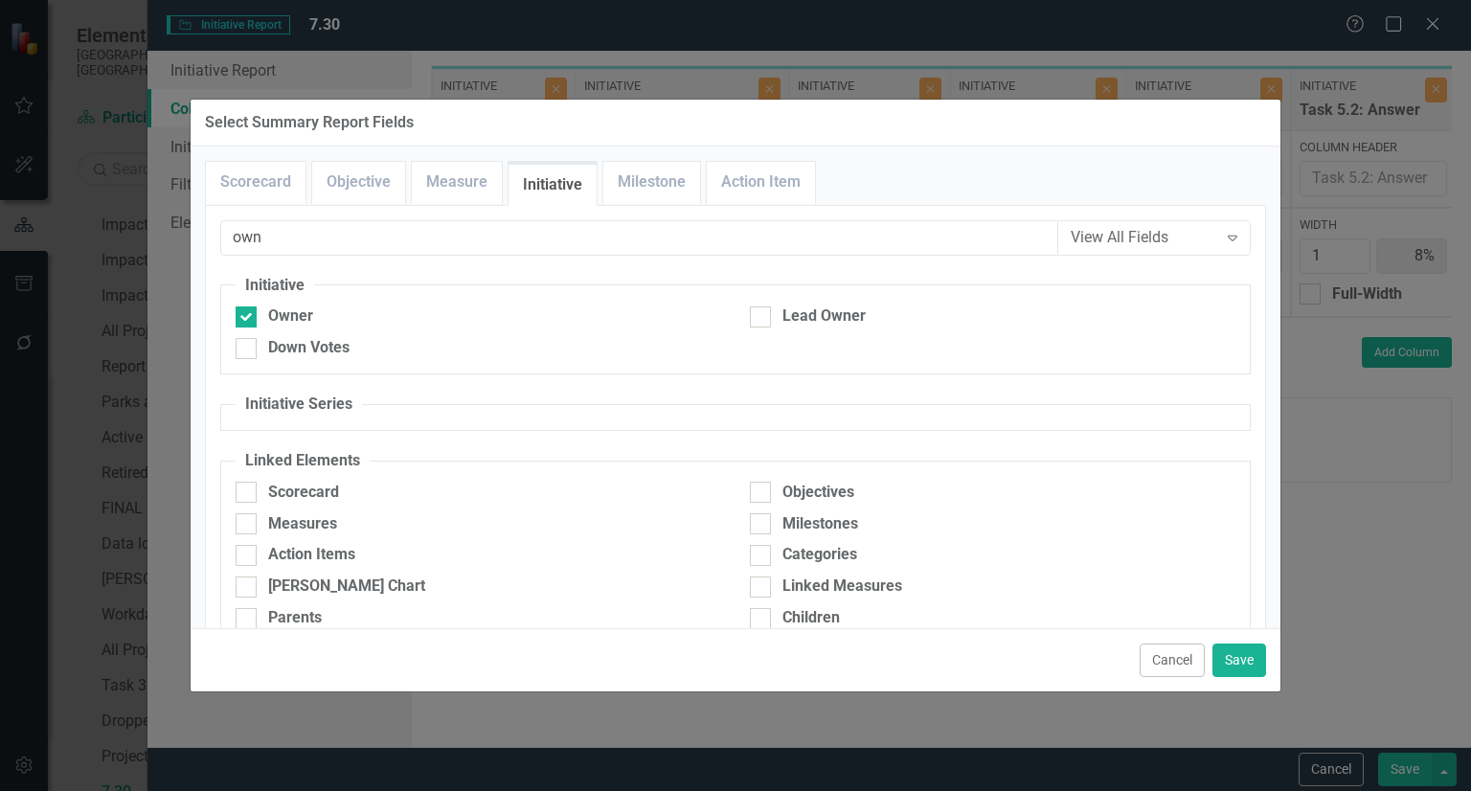
click at [1212, 652] on div "Cancel Save" at bounding box center [736, 659] width 1090 height 63
click at [1222, 653] on button "Save" at bounding box center [1240, 661] width 54 height 34
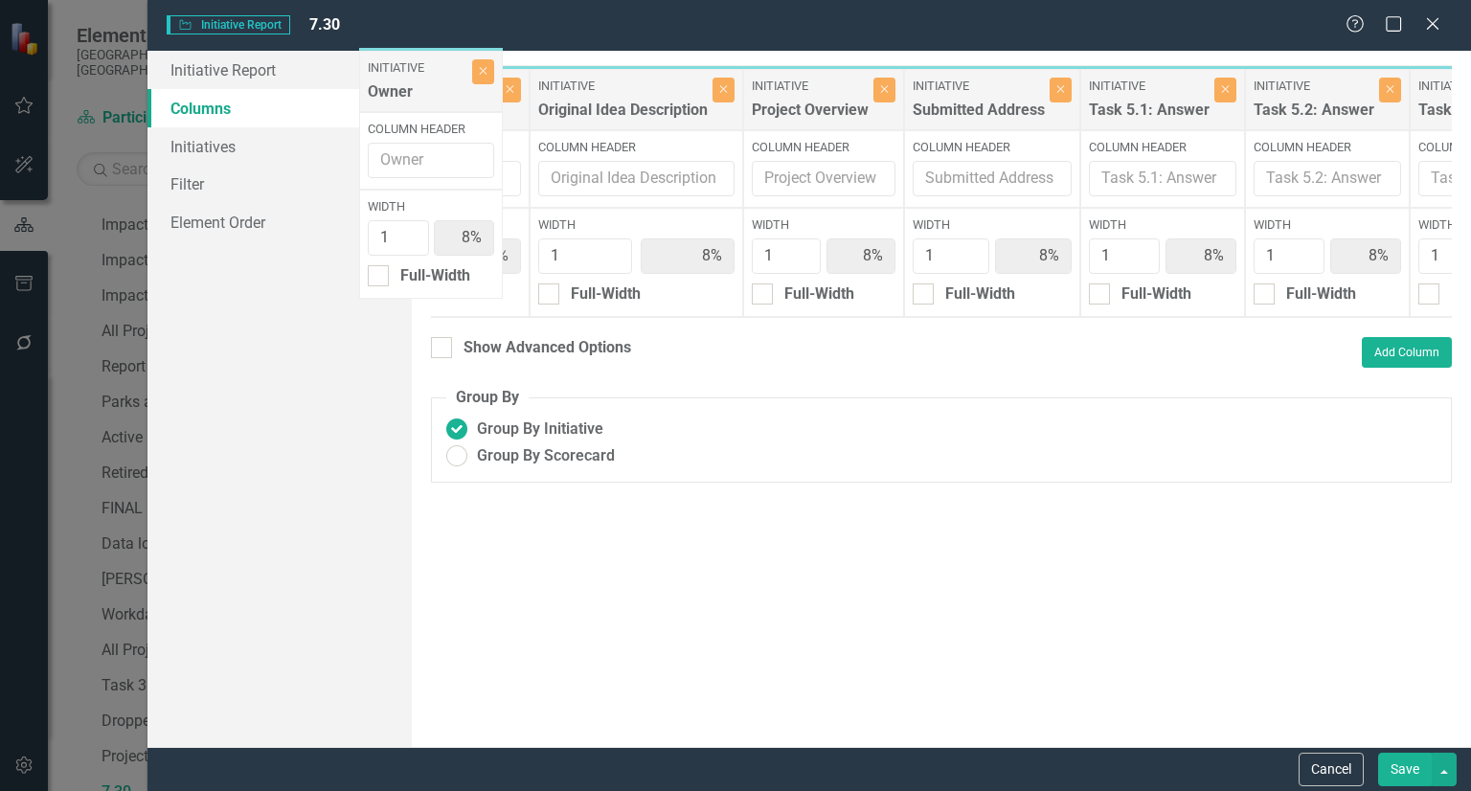
scroll to position [0, 0]
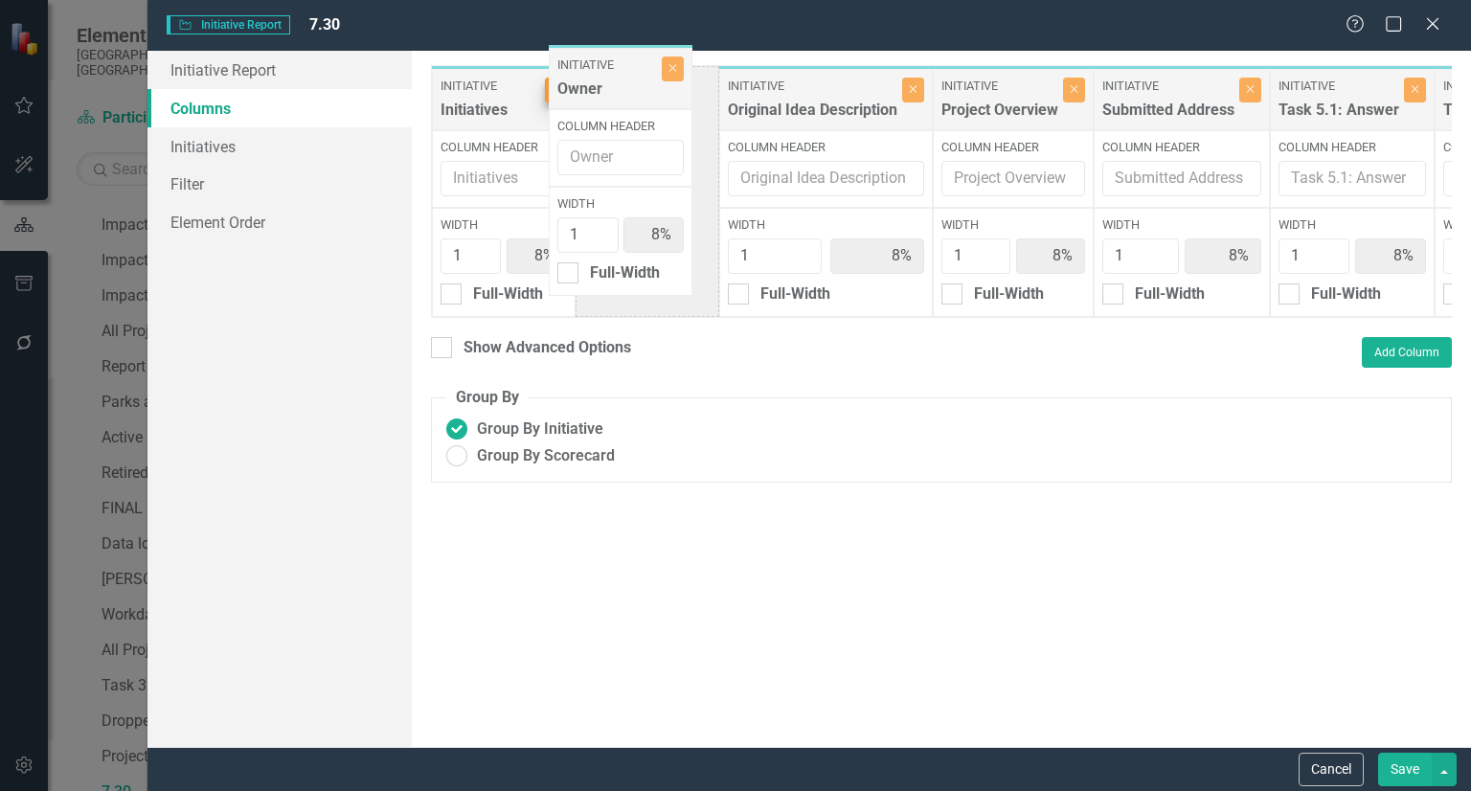
drag, startPoint x: 1242, startPoint y: 111, endPoint x: 616, endPoint y: 90, distance: 626.8
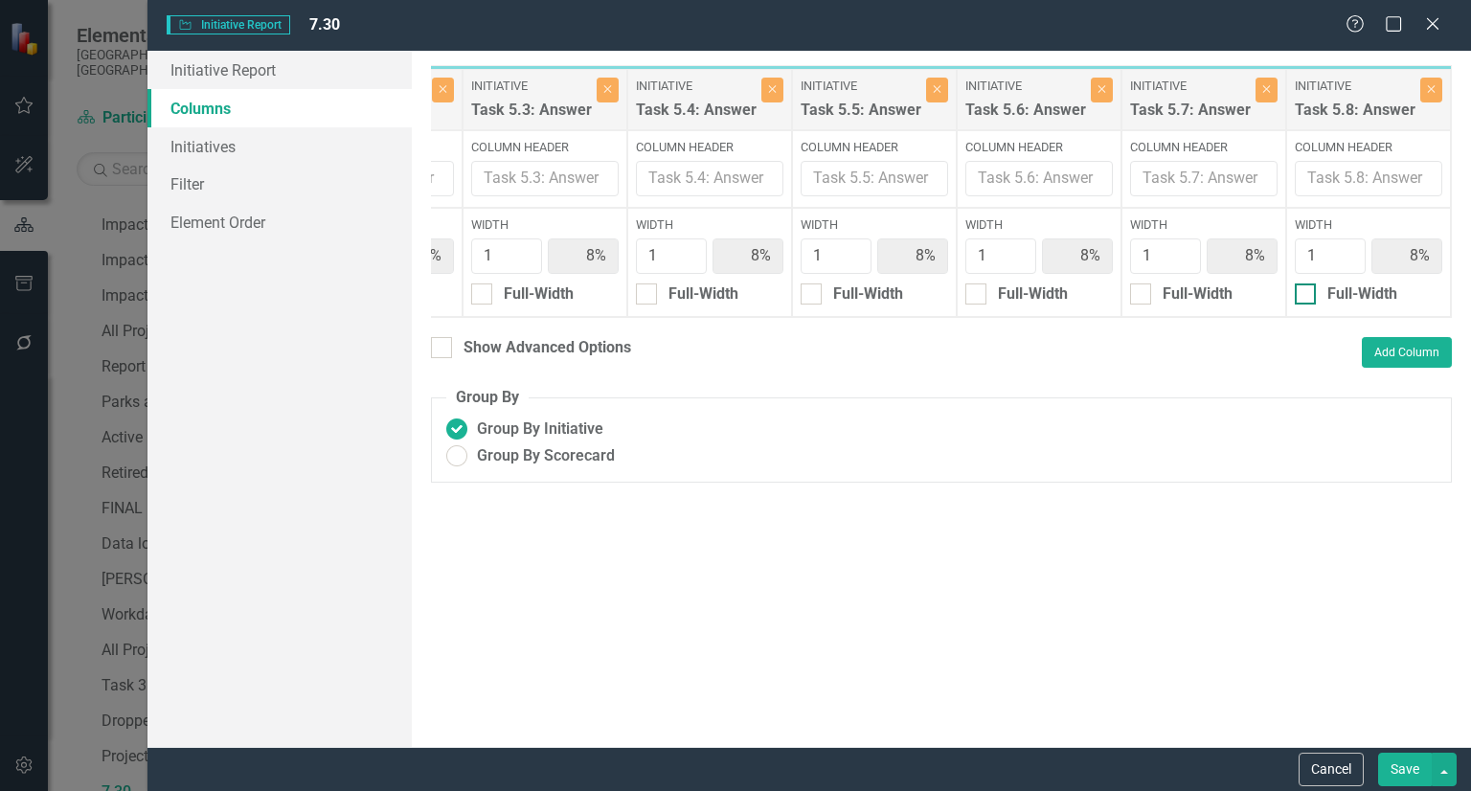
scroll to position [0, 1156]
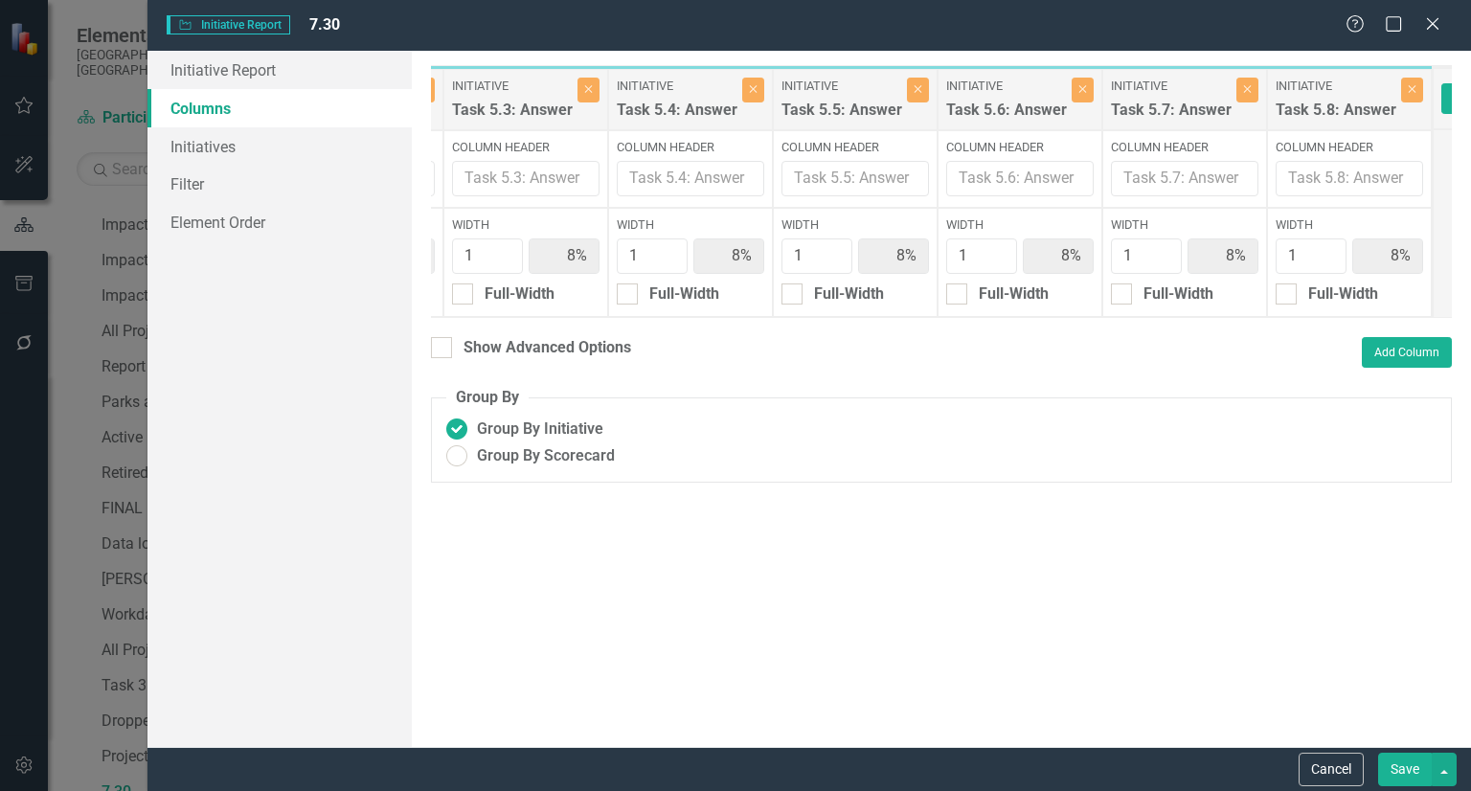
click at [1396, 761] on button "Save" at bounding box center [1405, 770] width 54 height 34
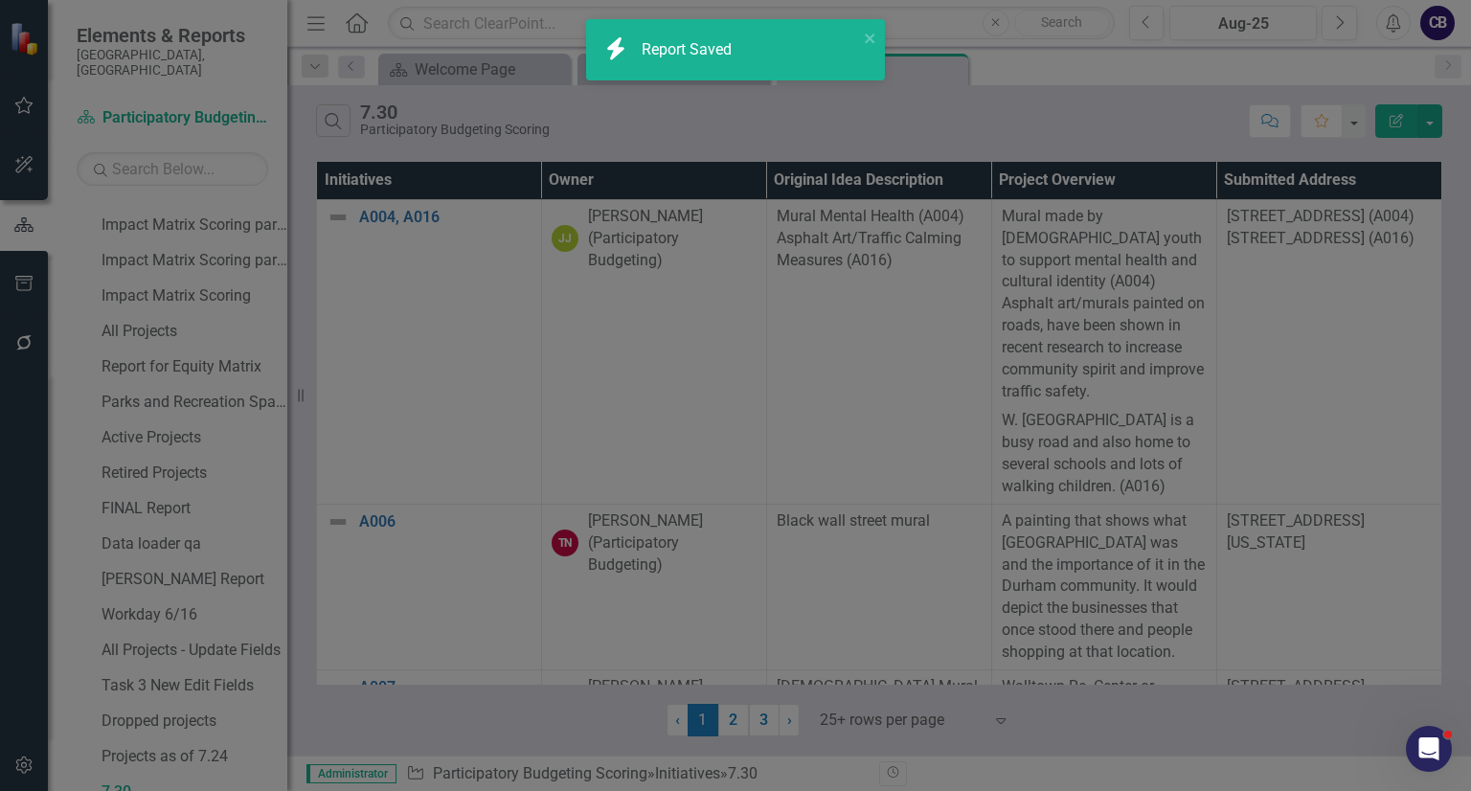
radio input "true"
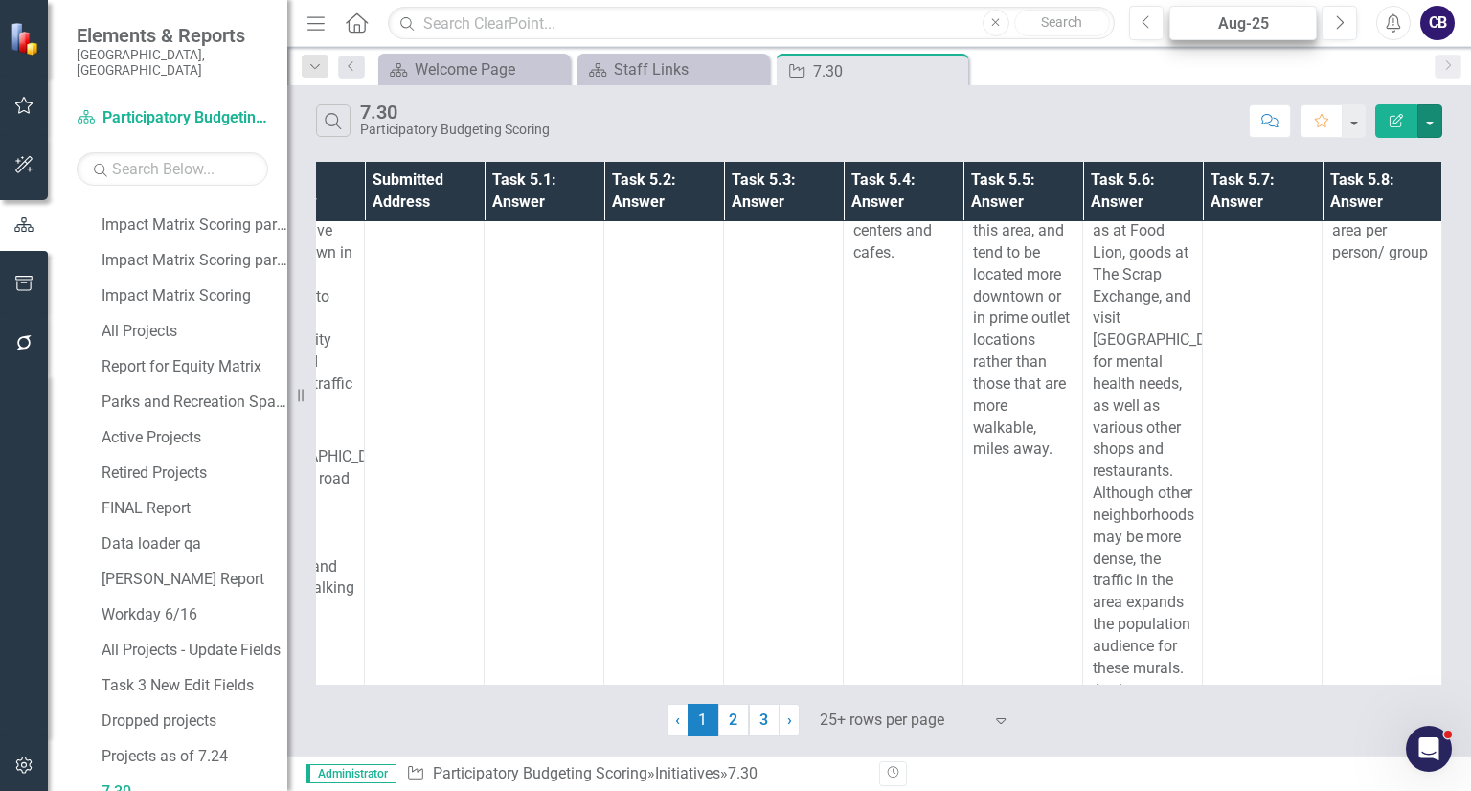
scroll to position [251, 444]
click at [1432, 124] on button "button" at bounding box center [1430, 121] width 25 height 34
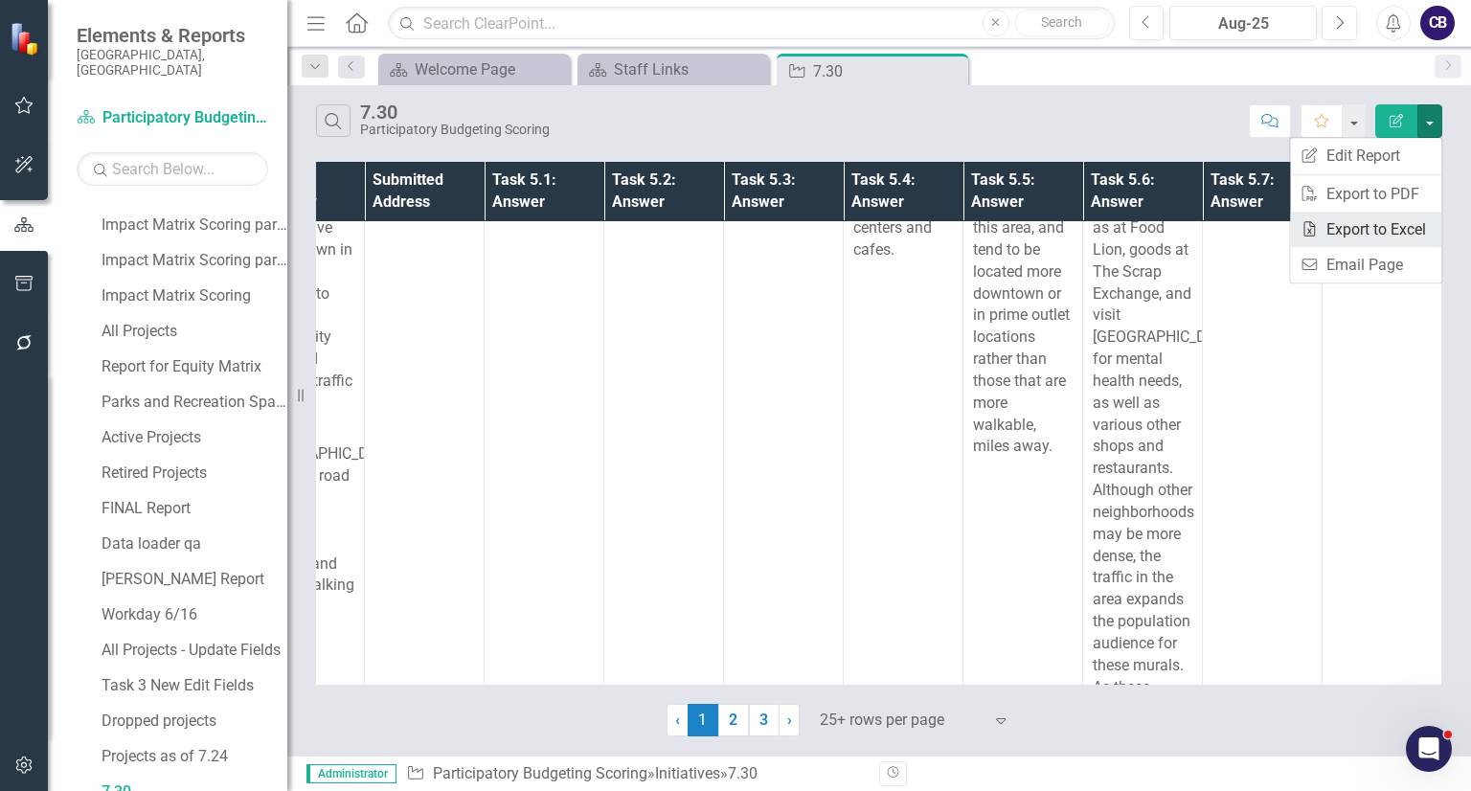
click at [1346, 226] on link "Excel Export to Excel" at bounding box center [1365, 229] width 151 height 35
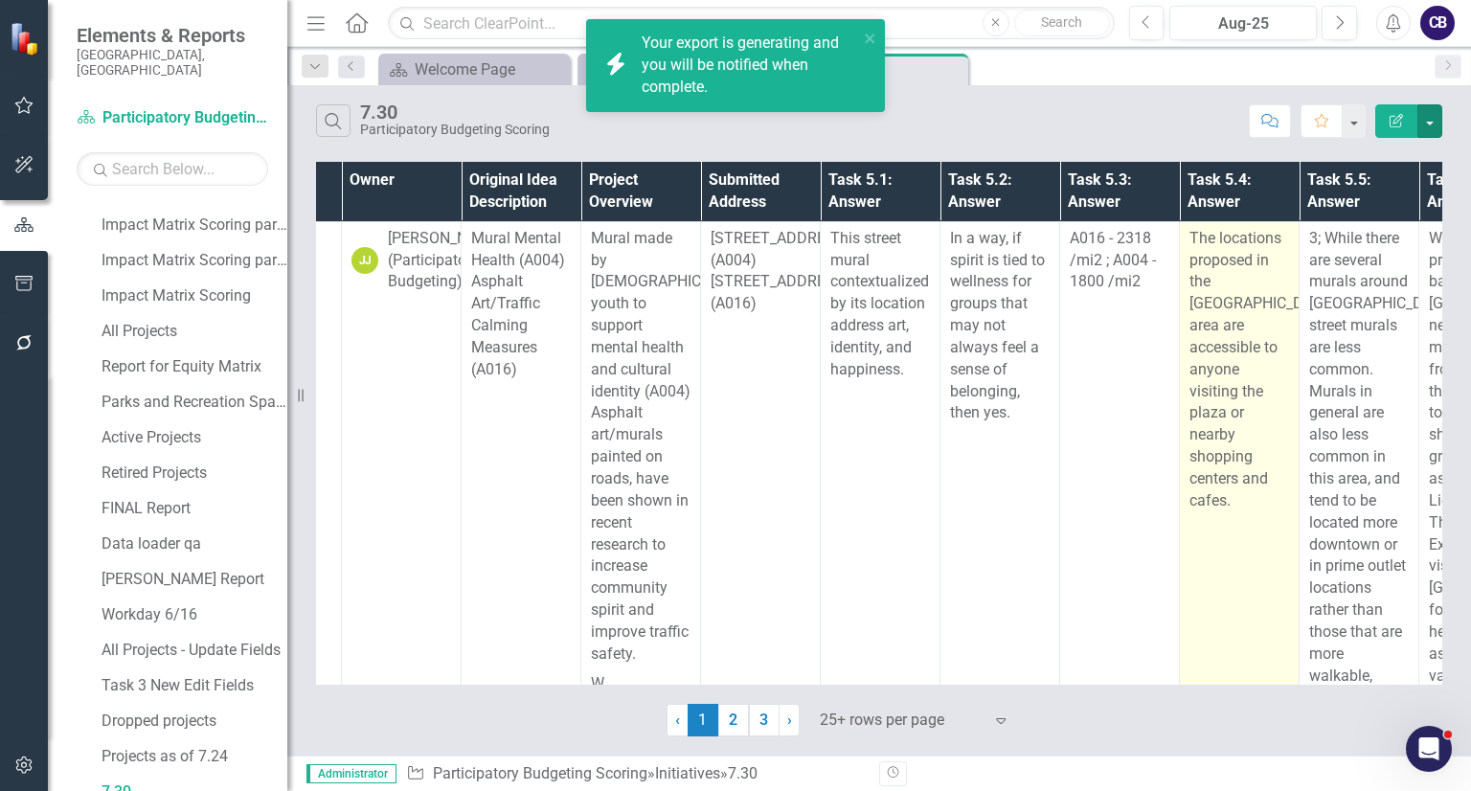
scroll to position [0, 0]
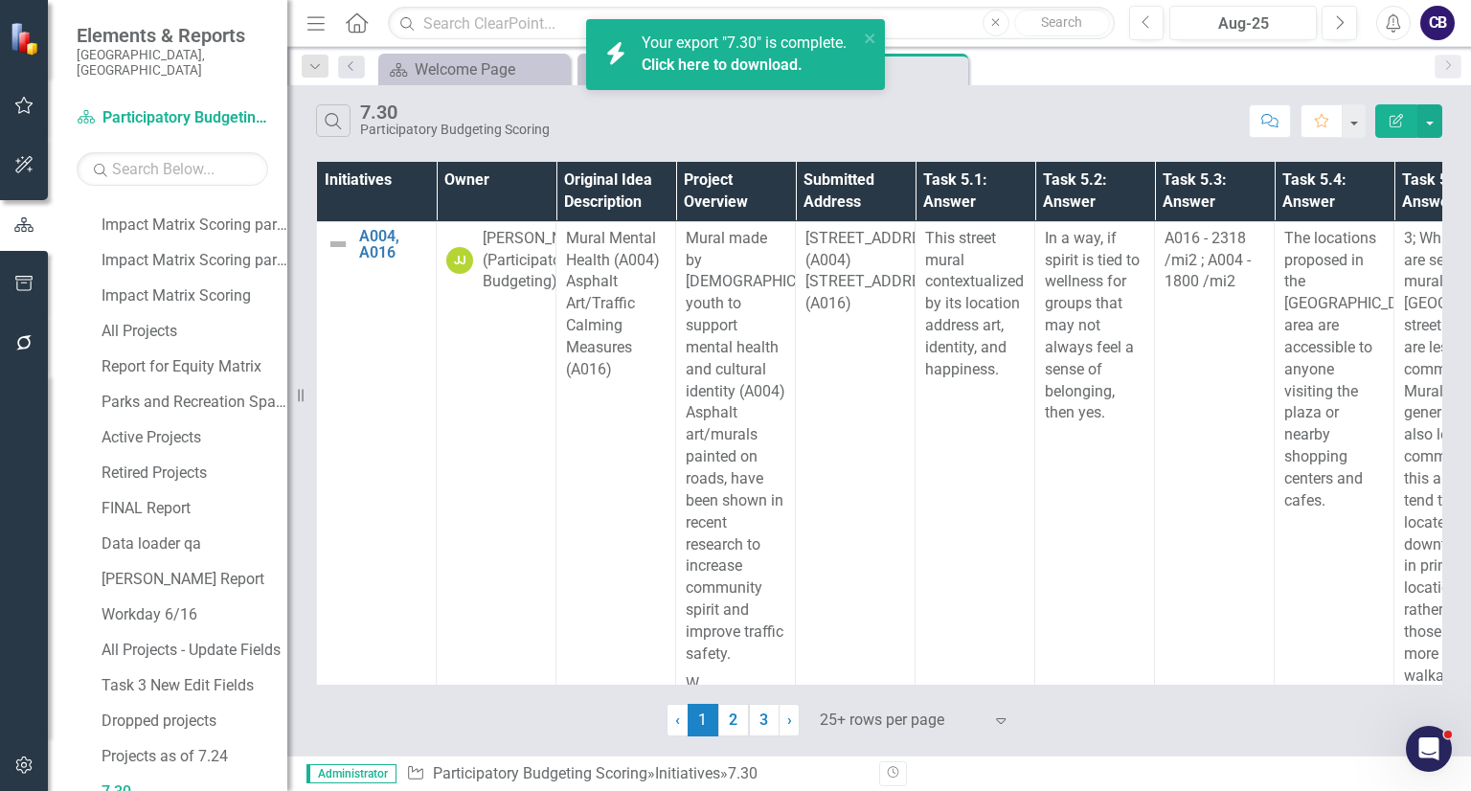
click at [767, 67] on link "Click here to download." at bounding box center [722, 65] width 161 height 18
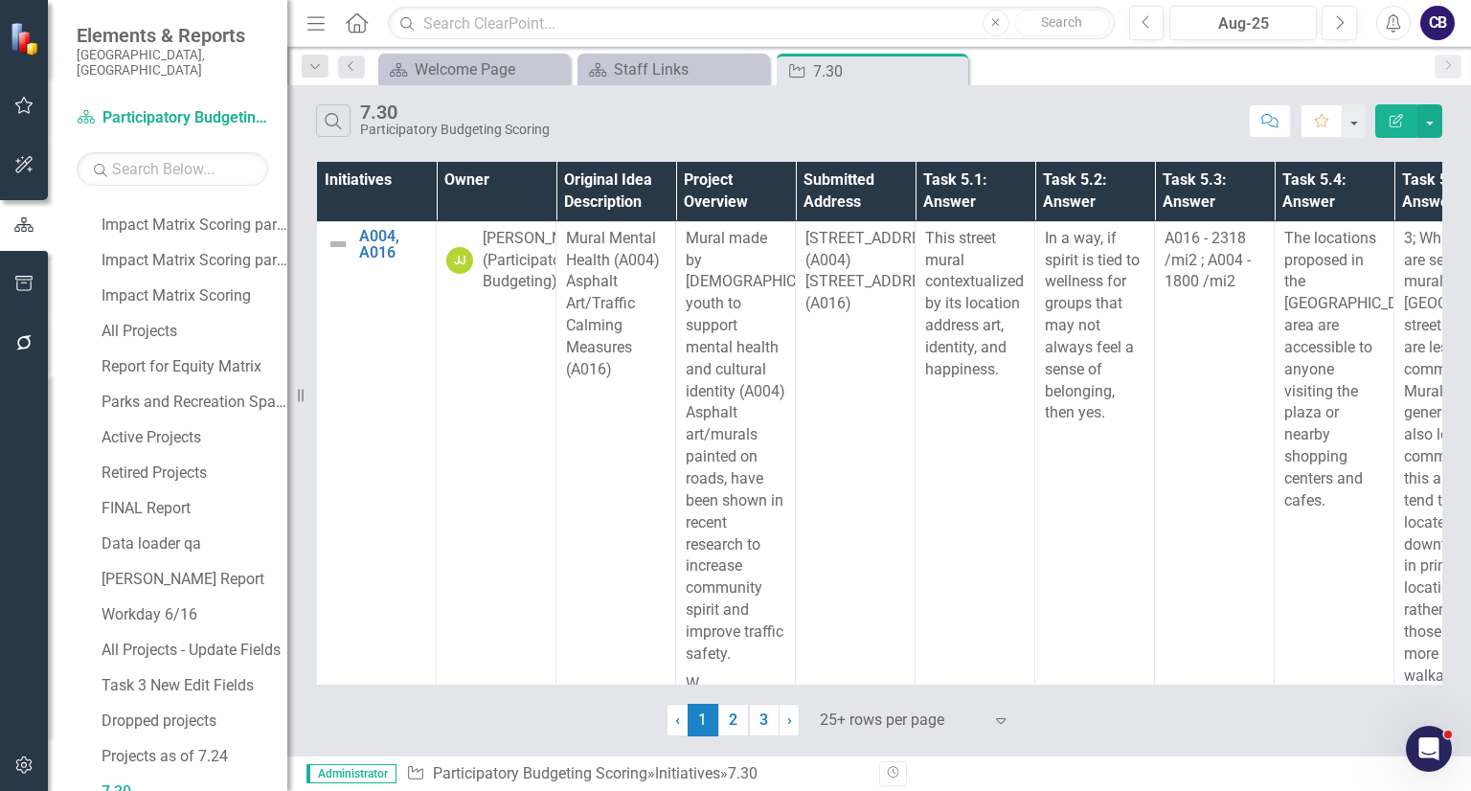
click at [7, 278] on button "button" at bounding box center [24, 284] width 43 height 40
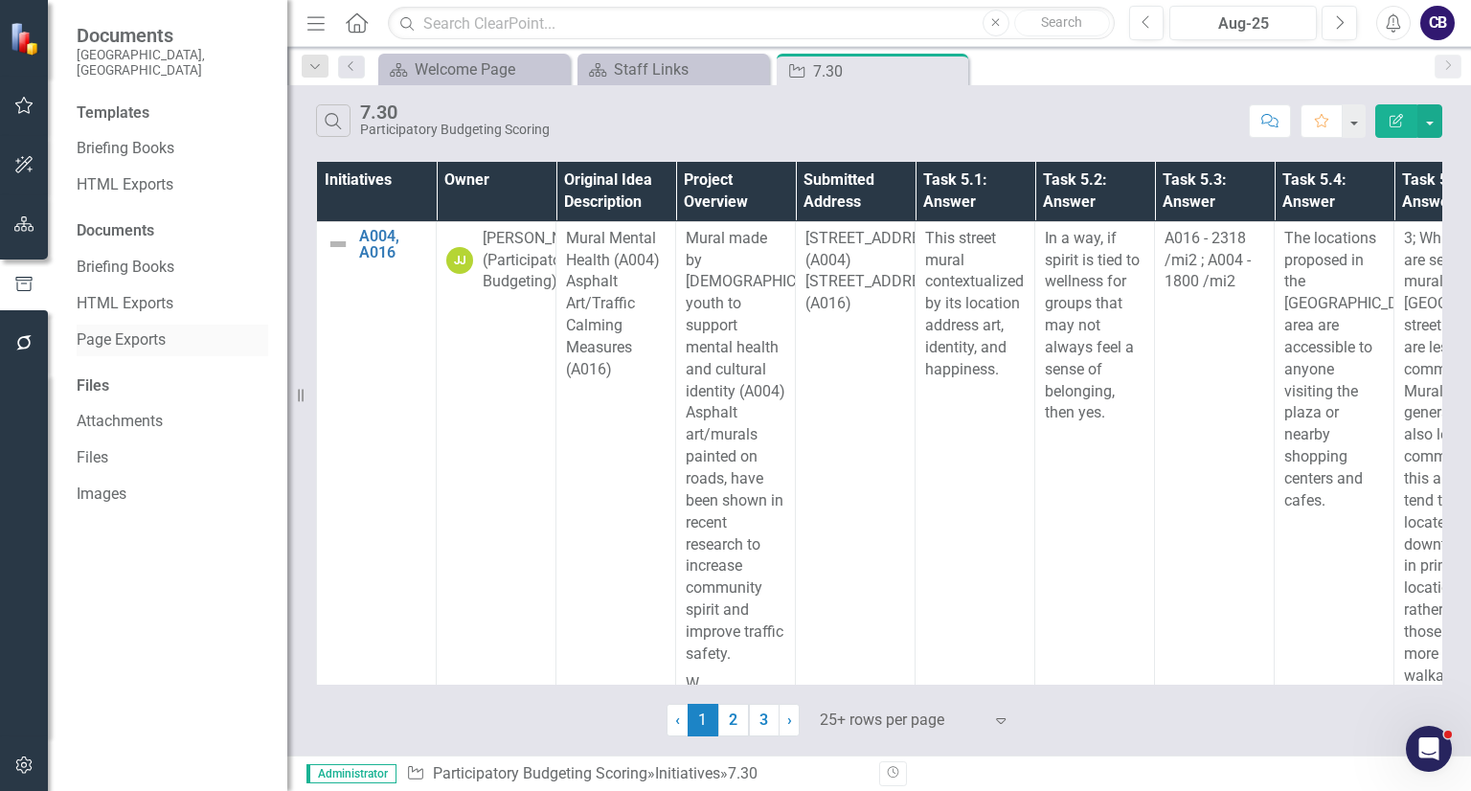
click at [134, 329] on link "Page Exports" at bounding box center [173, 340] width 192 height 22
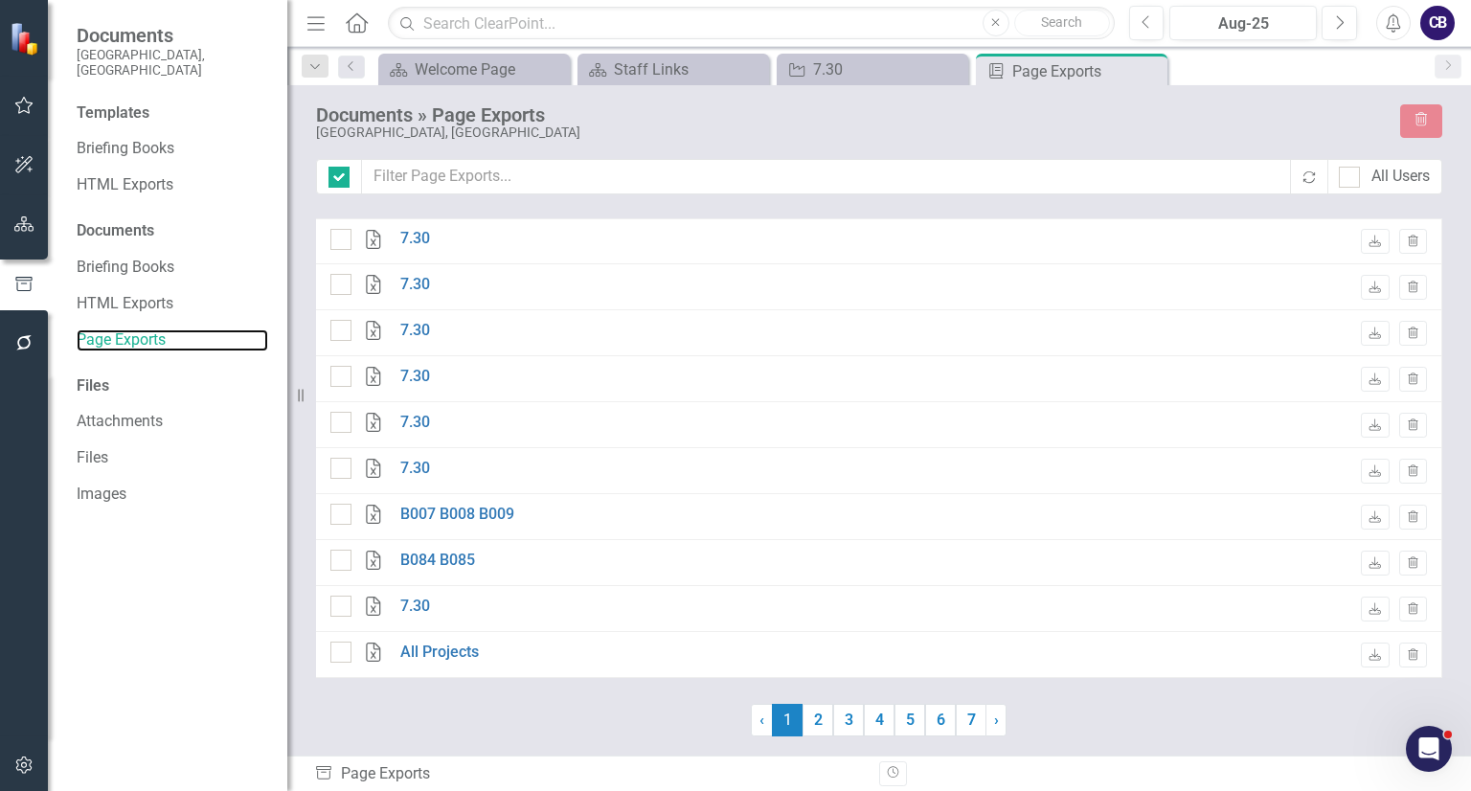
checkbox input "false"
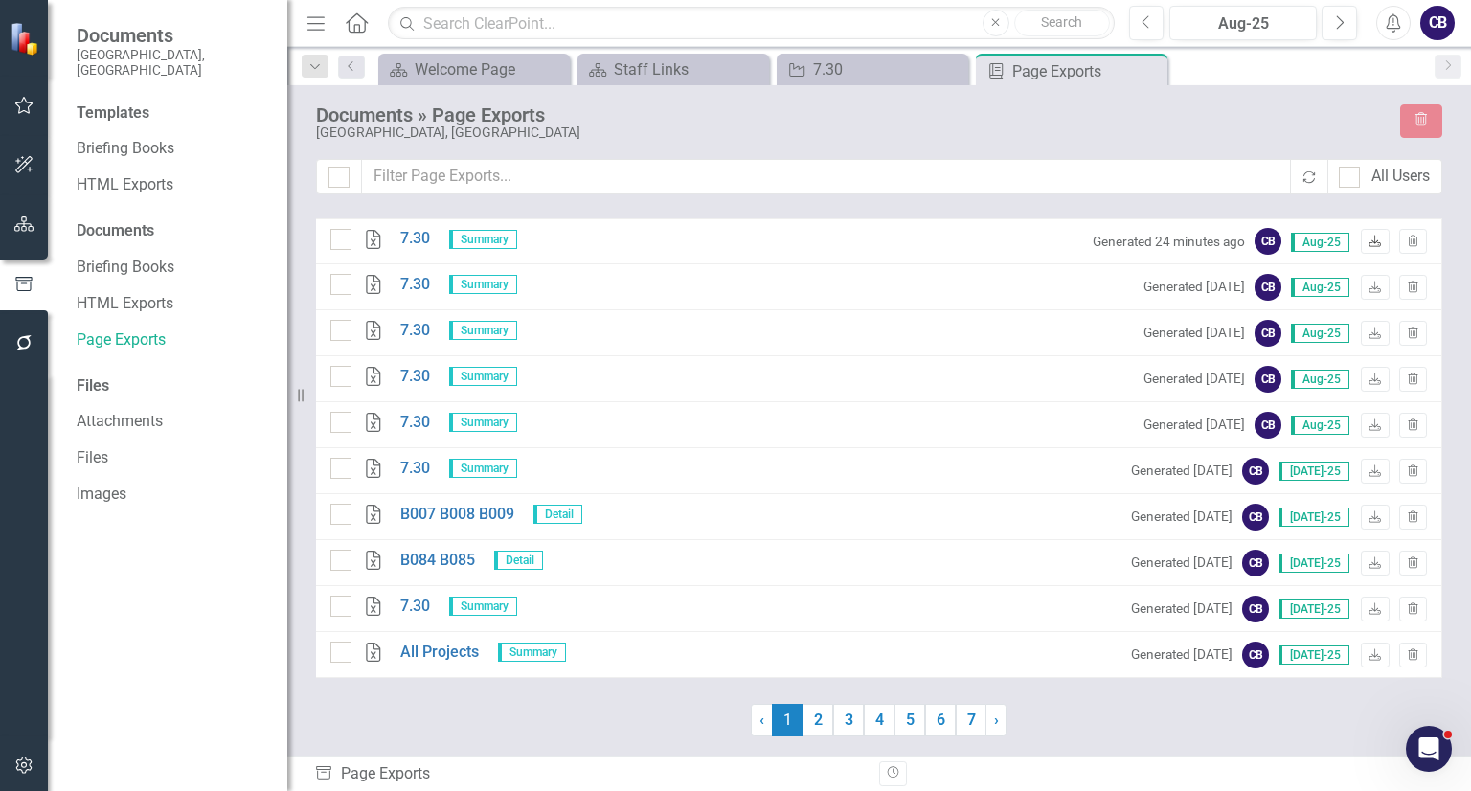
click at [1369, 230] on link "Download" at bounding box center [1375, 241] width 28 height 25
click at [23, 216] on icon "button" at bounding box center [24, 223] width 20 height 15
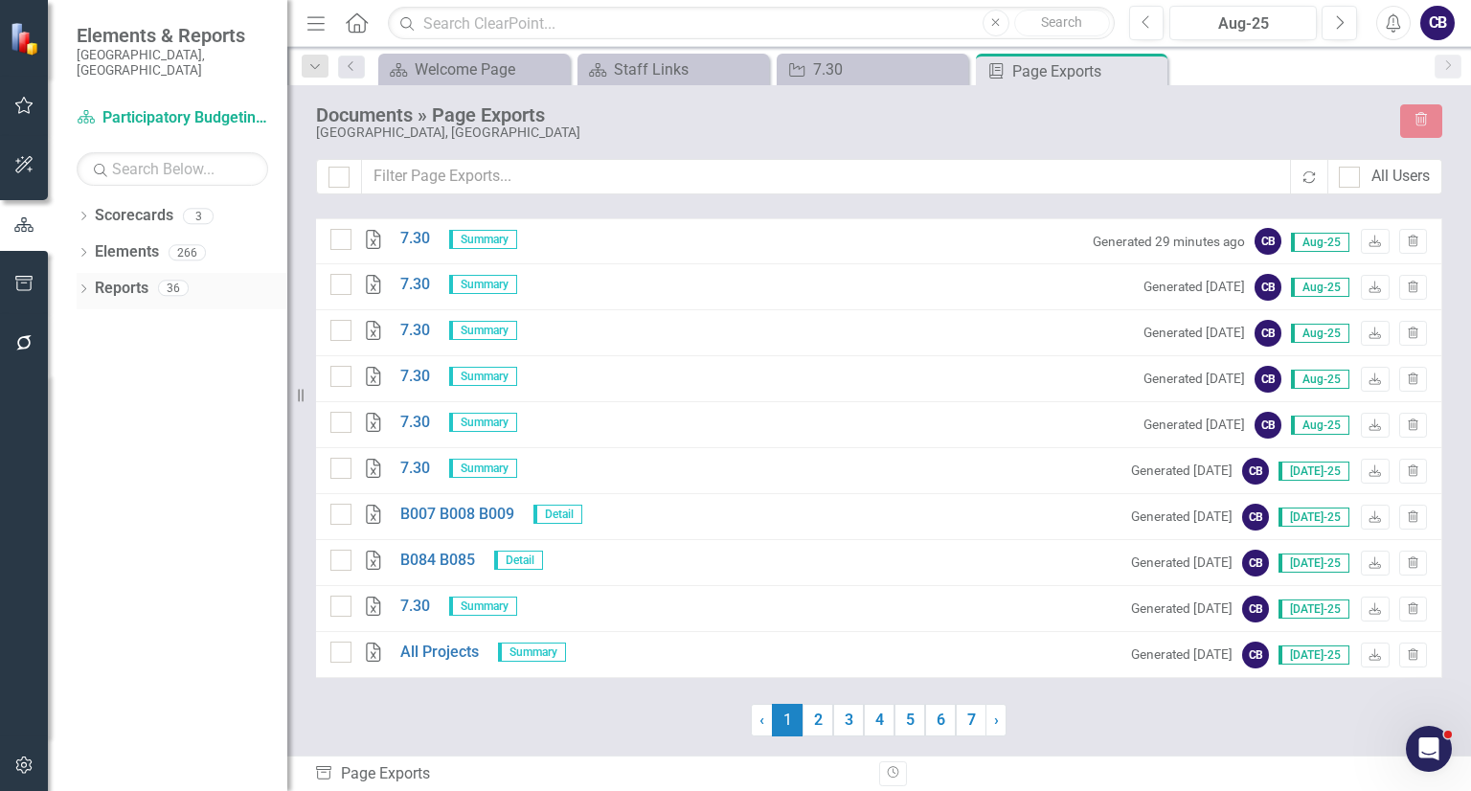
click at [88, 285] on icon "Dropdown" at bounding box center [83, 290] width 13 height 11
click at [90, 464] on icon "Dropdown" at bounding box center [91, 469] width 13 height 11
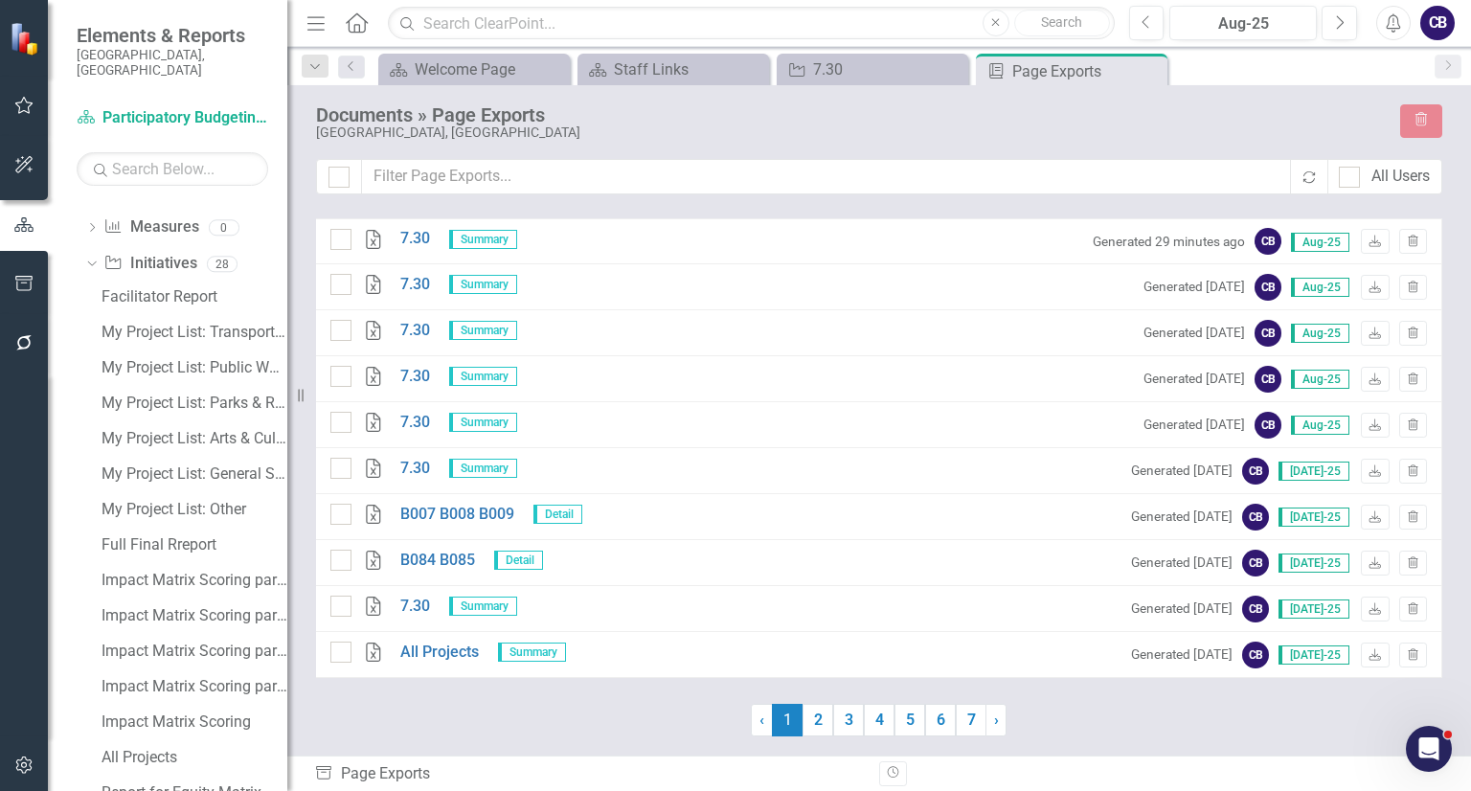
scroll to position [205, 0]
click at [169, 465] on link "My Project List: General Services" at bounding box center [192, 472] width 191 height 31
